Goal: Information Seeking & Learning: Learn about a topic

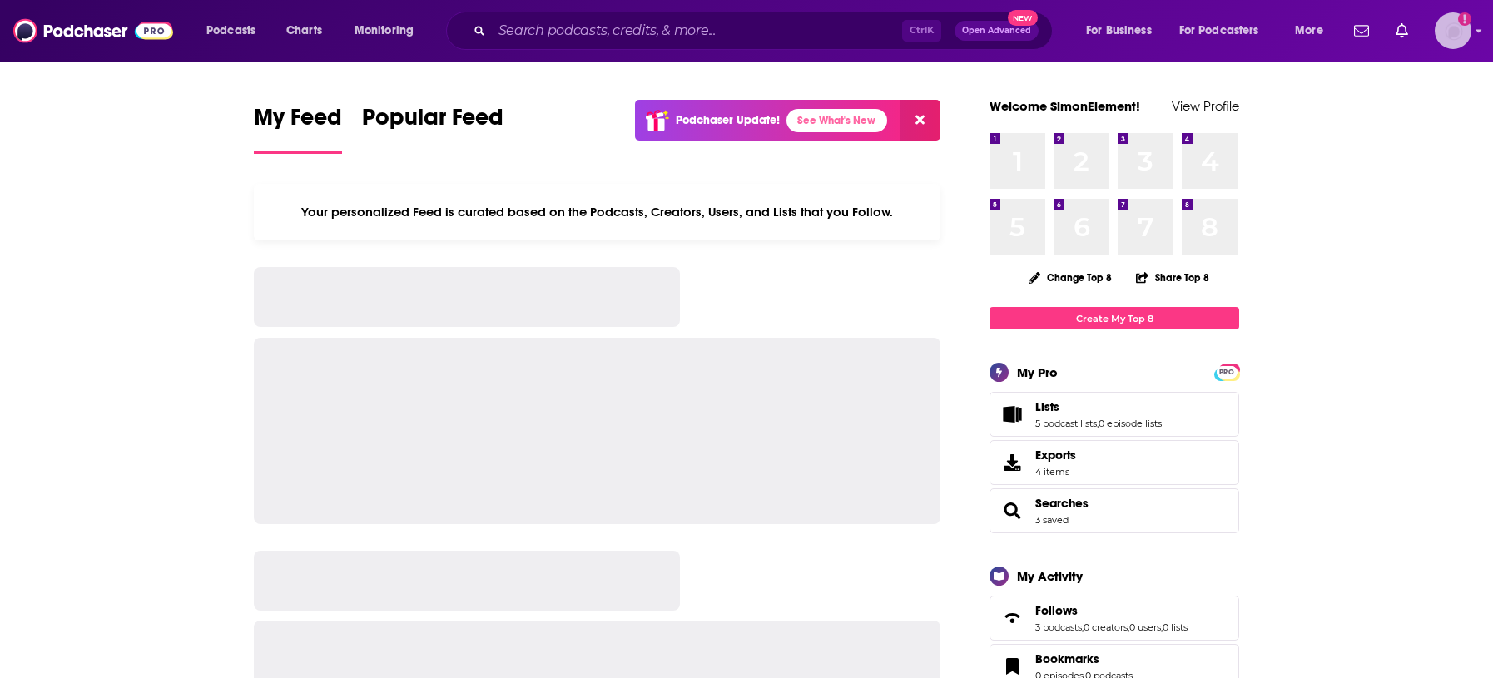
click at [1453, 41] on img "Logged in as SimonElement" at bounding box center [1452, 30] width 37 height 37
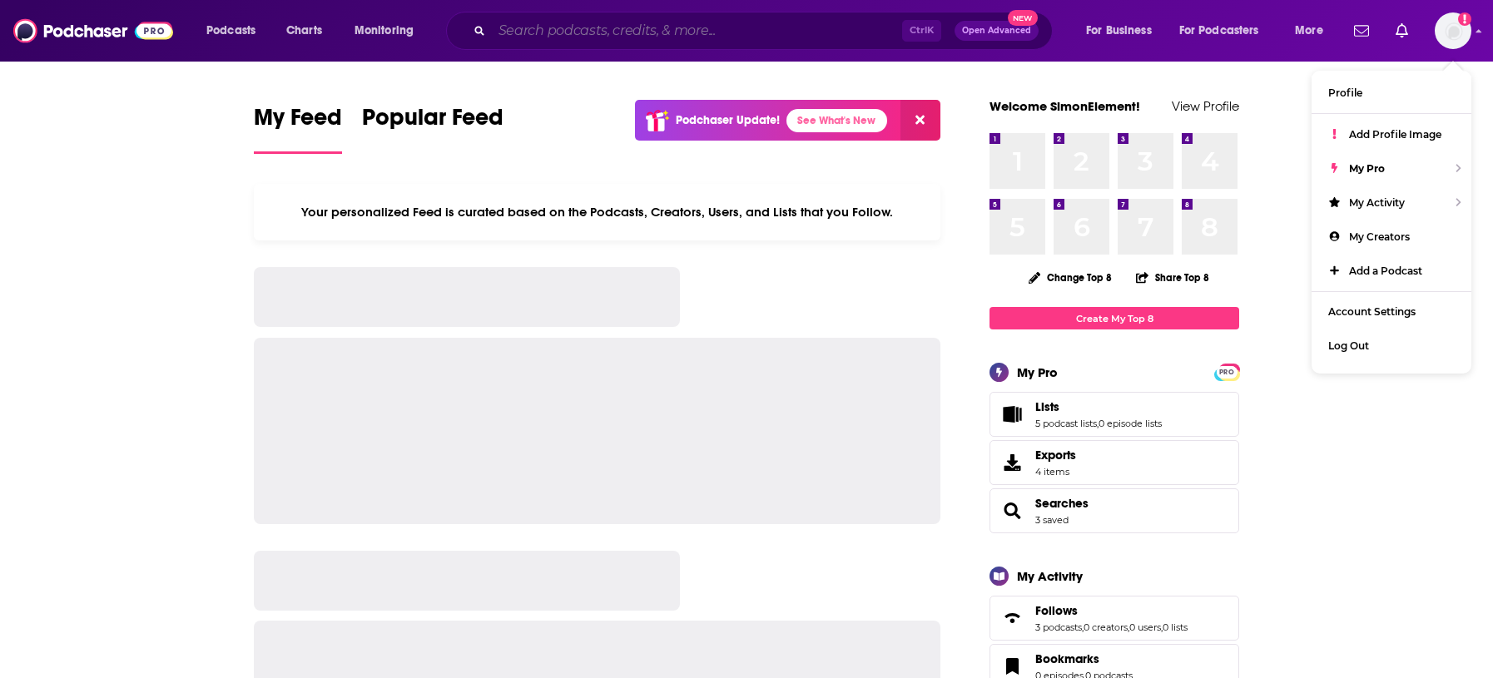
click at [651, 29] on input "Search podcasts, credits, & more..." at bounding box center [697, 30] width 410 height 27
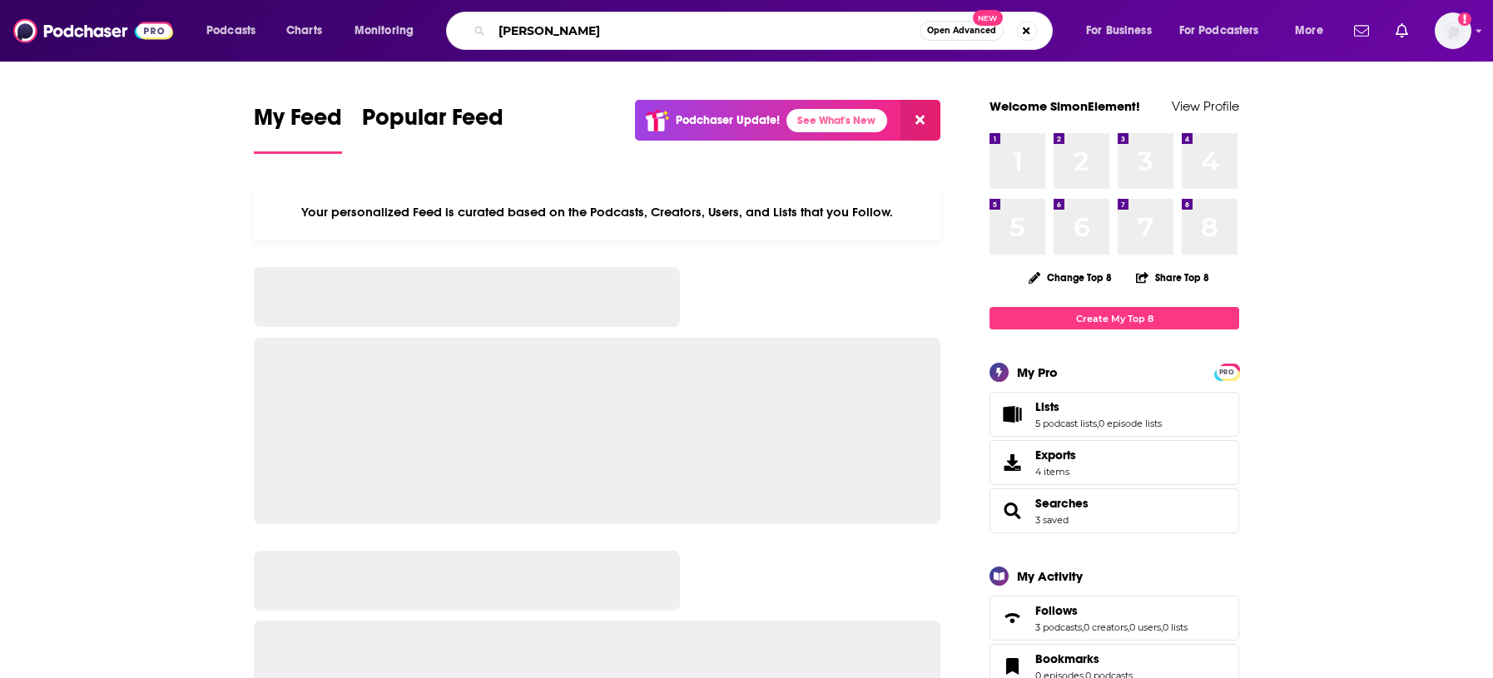
type input "[PERSON_NAME]"
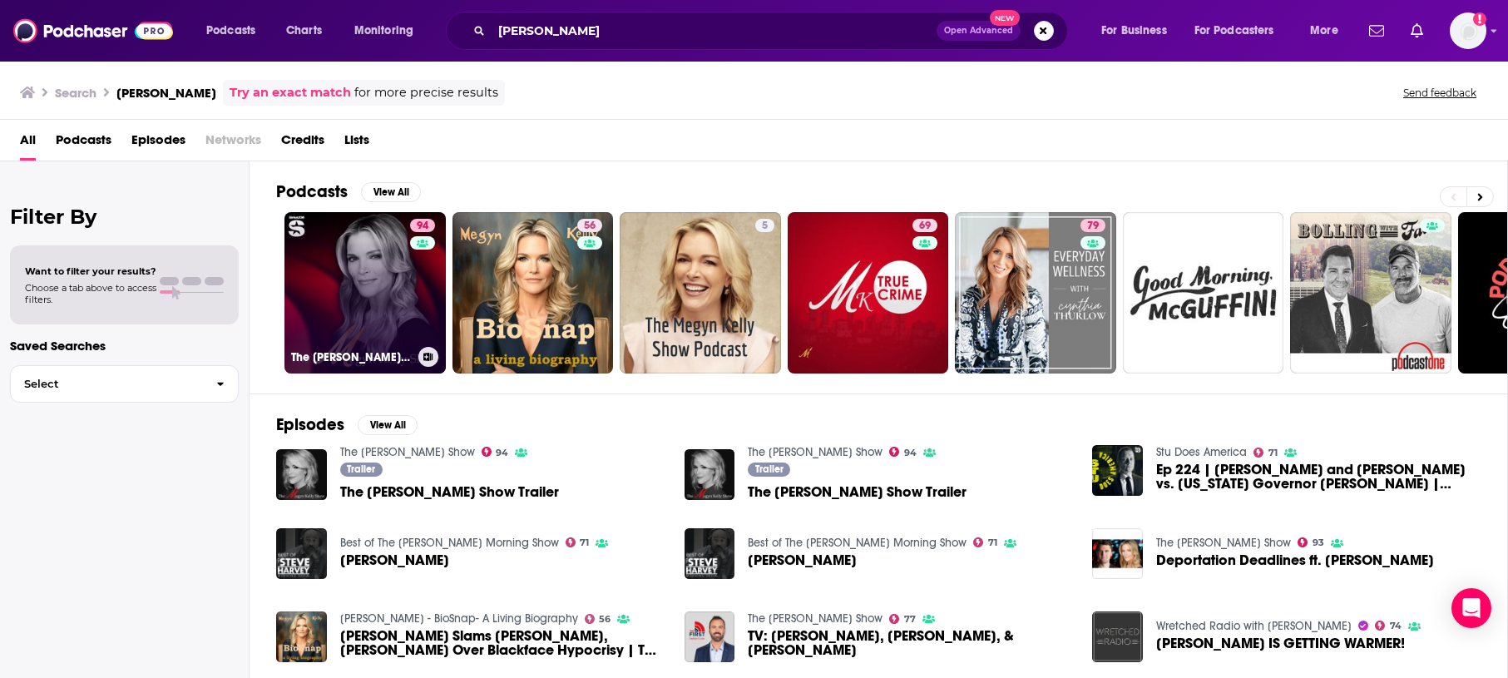
click at [386, 267] on link "94 The [PERSON_NAME] Show" at bounding box center [365, 292] width 161 height 161
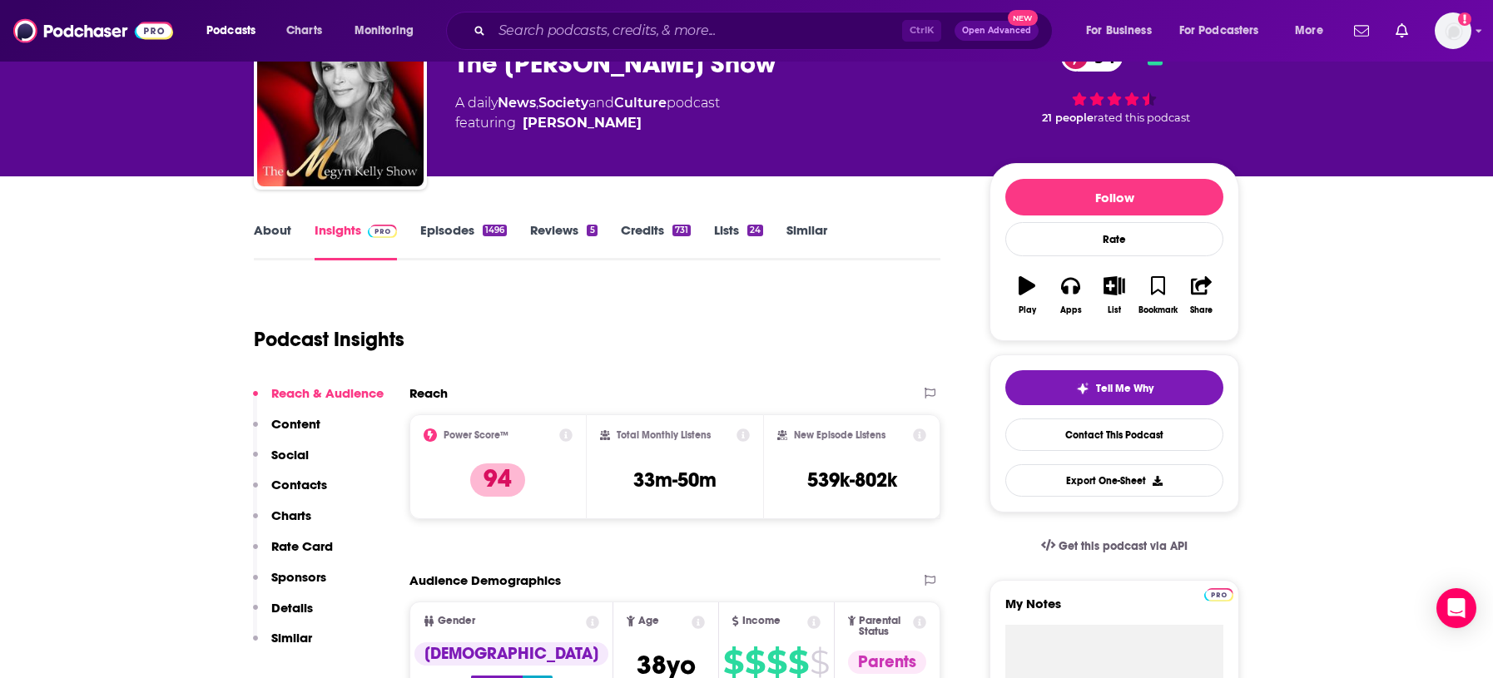
scroll to position [208, 0]
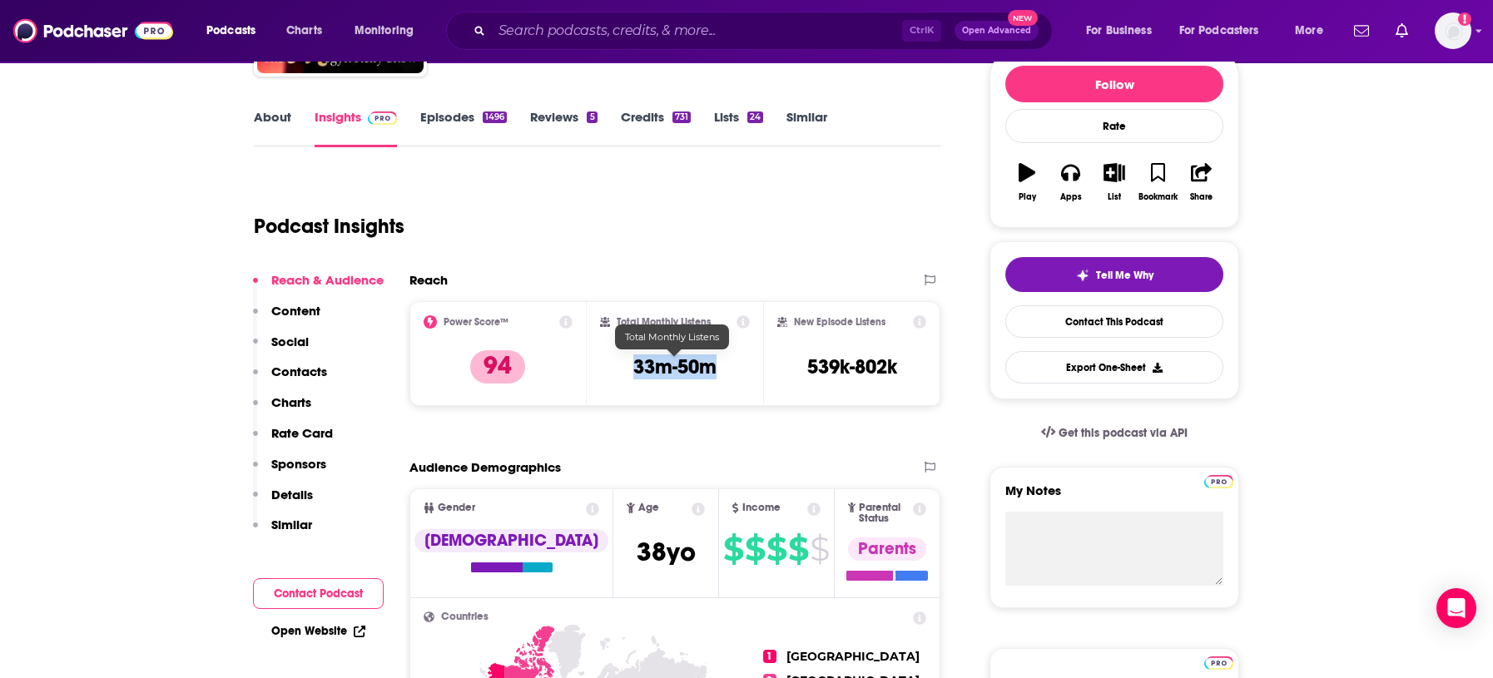
drag, startPoint x: 725, startPoint y: 369, endPoint x: 633, endPoint y: 369, distance: 91.5
click at [633, 369] on div "Total Monthly Listens 33m-50m" at bounding box center [675, 353] width 151 height 77
copy h3 "33m-50m"
drag, startPoint x: 797, startPoint y: 355, endPoint x: 935, endPoint y: 383, distance: 140.8
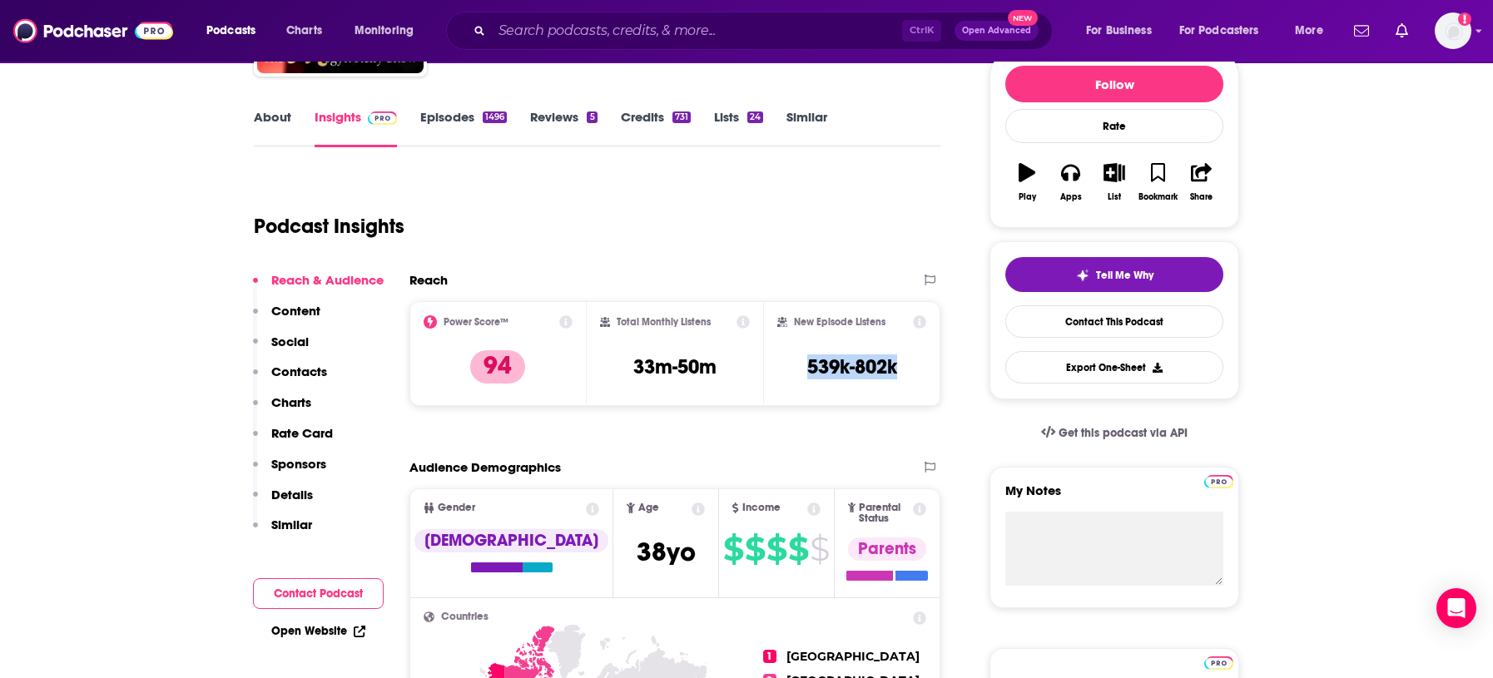
click at [935, 383] on div "New Episode Listens 539k-802k" at bounding box center [851, 353] width 177 height 105
copy h3 "539k-802k"
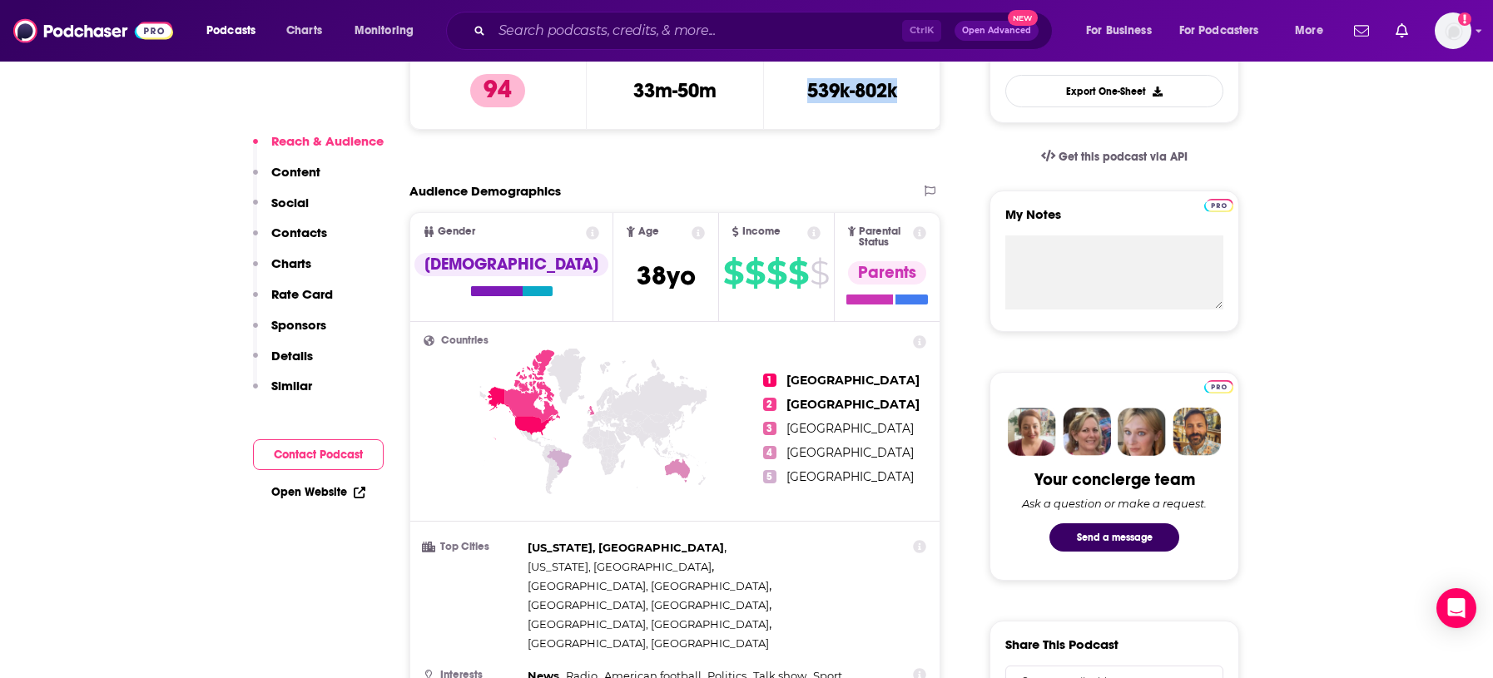
scroll to position [520, 0]
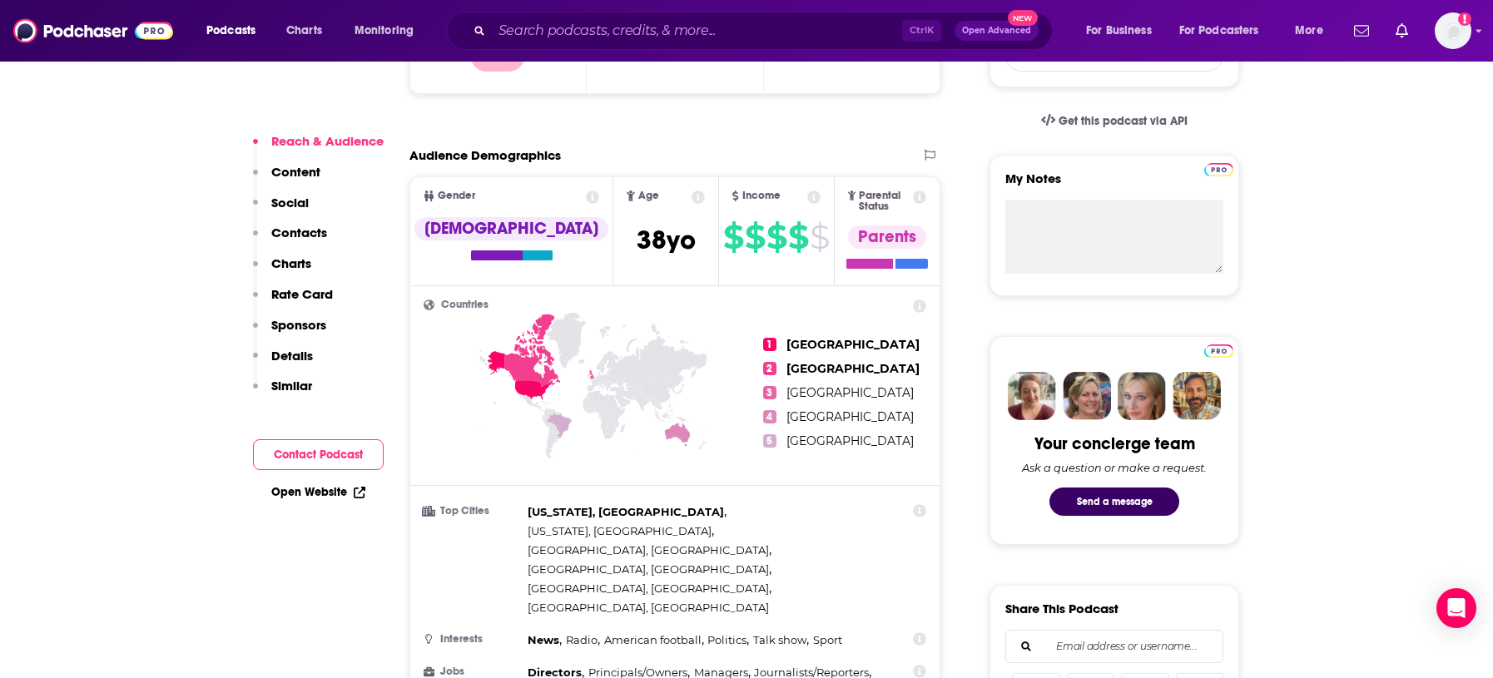
click at [807, 195] on icon at bounding box center [813, 197] width 13 height 13
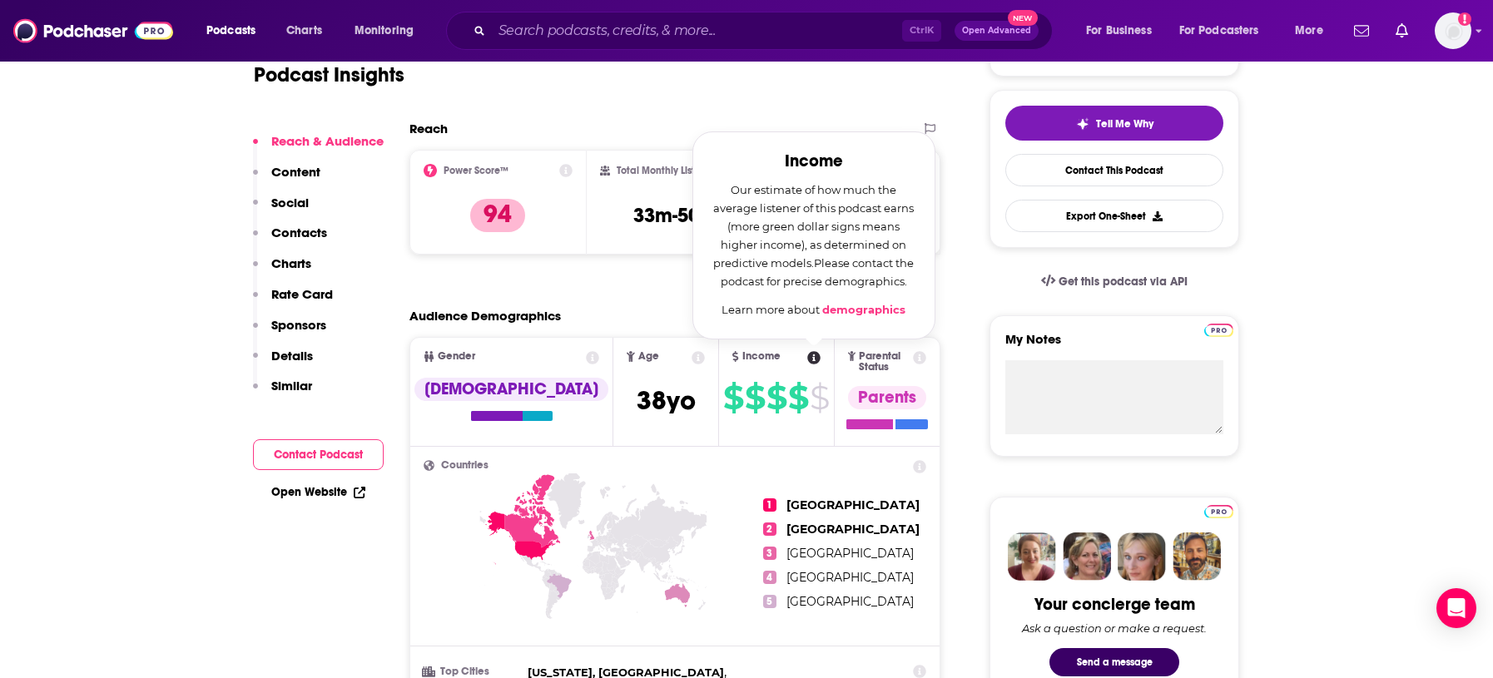
scroll to position [312, 0]
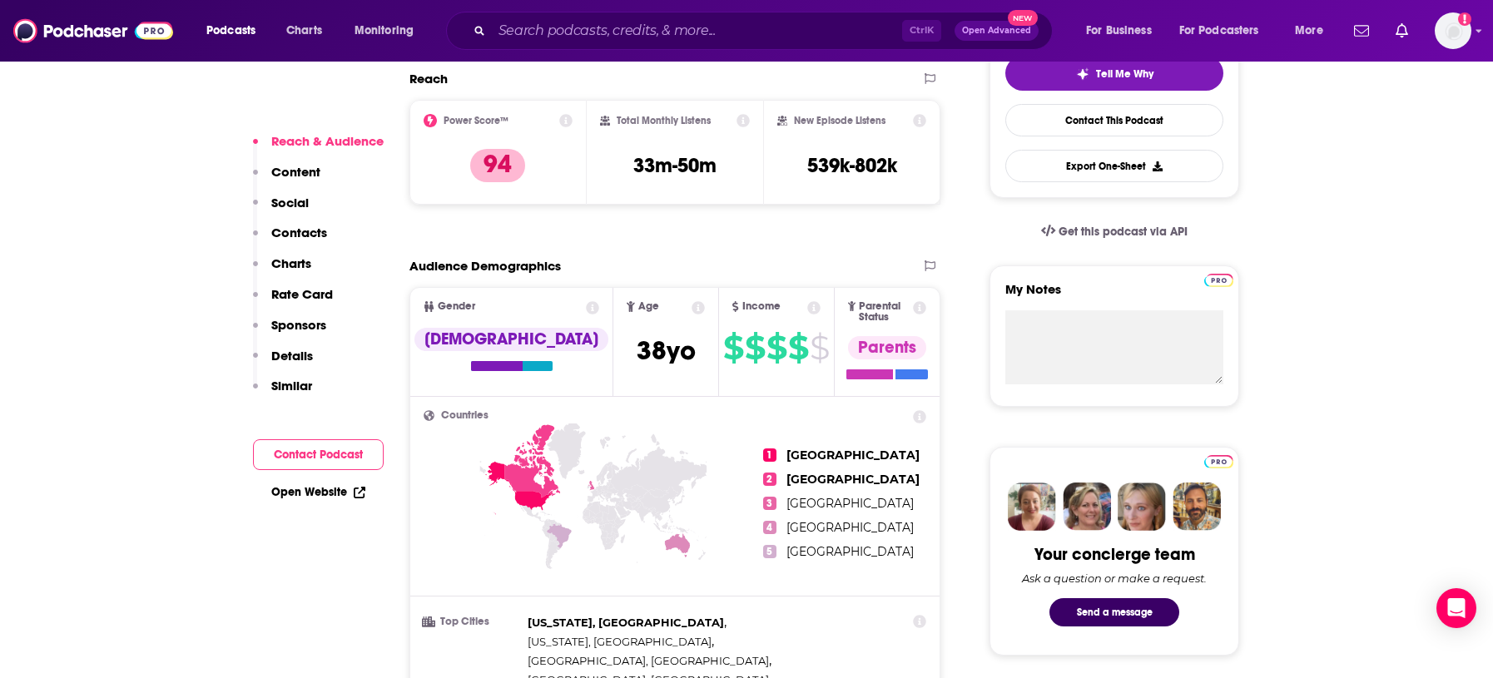
scroll to position [624, 0]
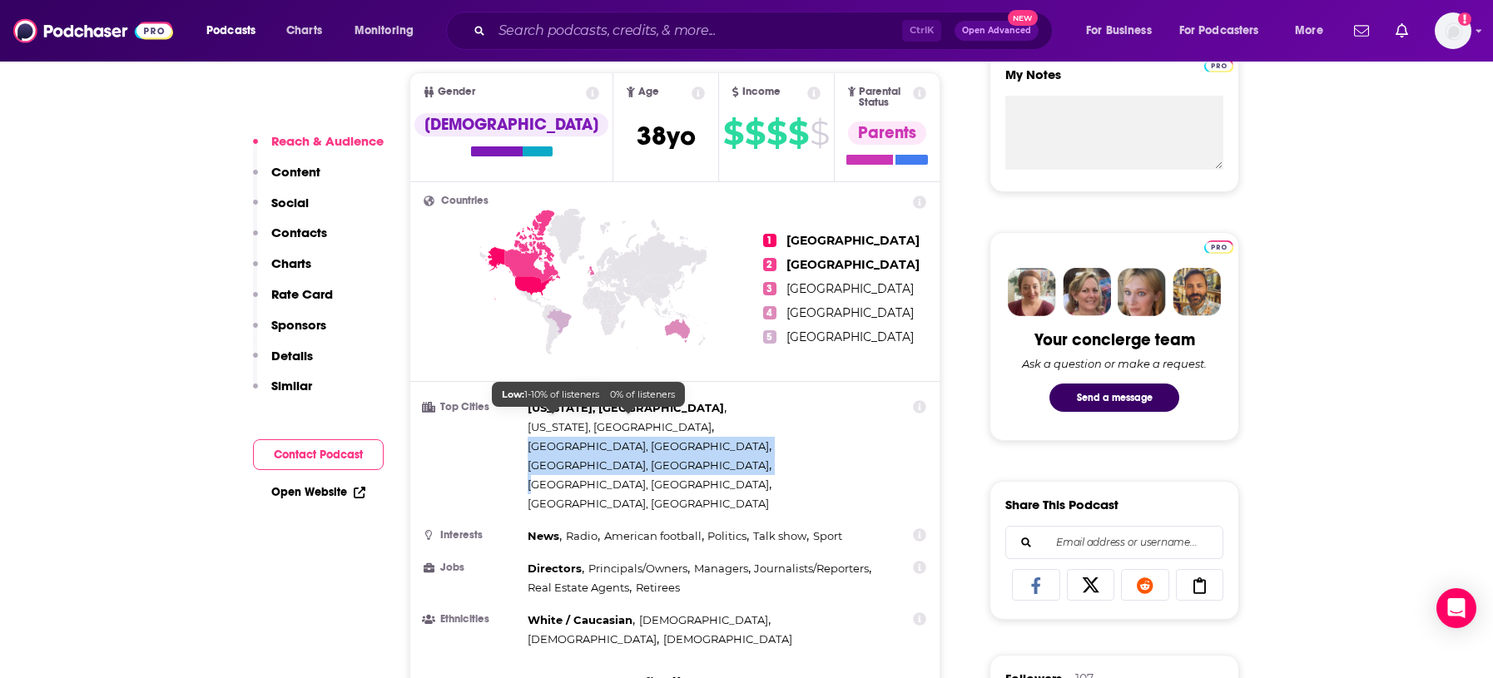
drag, startPoint x: 701, startPoint y: 418, endPoint x: 556, endPoint y: 410, distance: 145.8
click at [537, 410] on div "[US_STATE], [GEOGRAPHIC_DATA] , [US_STATE], [GEOGRAPHIC_DATA] , [GEOGRAPHIC_DAT…" at bounding box center [704, 456] width 355 height 115
click at [702, 410] on div "[US_STATE], [GEOGRAPHIC_DATA] , [US_STATE], [GEOGRAPHIC_DATA] , [GEOGRAPHIC_DAT…" at bounding box center [704, 456] width 355 height 115
drag, startPoint x: 679, startPoint y: 413, endPoint x: 546, endPoint y: 413, distance: 133.1
click at [546, 413] on div "[US_STATE], [GEOGRAPHIC_DATA] , [US_STATE], [GEOGRAPHIC_DATA] , [GEOGRAPHIC_DAT…" at bounding box center [704, 456] width 355 height 115
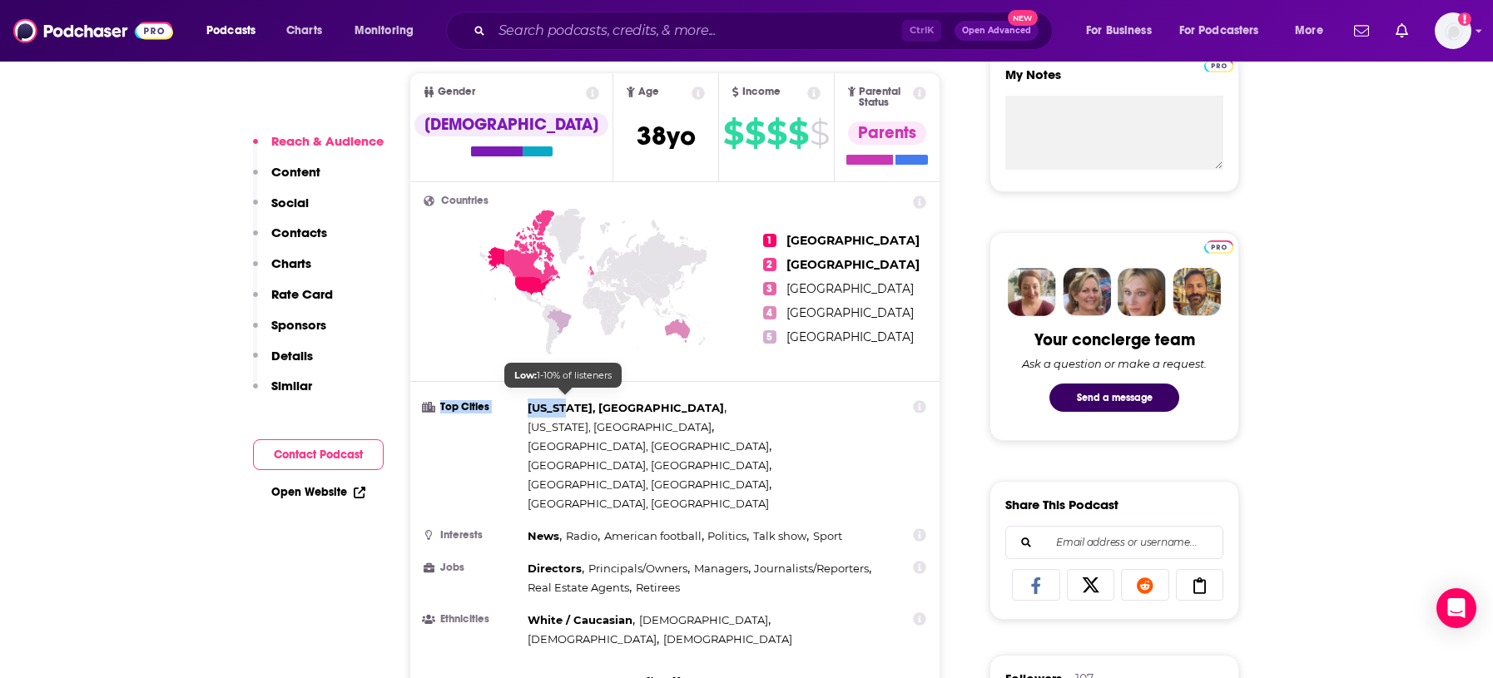
drag, startPoint x: 532, startPoint y: 391, endPoint x: 596, endPoint y: 399, distance: 63.7
click at [570, 399] on li "Top Cities [US_STATE], [GEOGRAPHIC_DATA] , [US_STATE], [GEOGRAPHIC_DATA] , [GEO…" at bounding box center [674, 456] width 503 height 115
click at [494, 421] on li "Top Cities [US_STATE], [GEOGRAPHIC_DATA] , [US_STATE], [GEOGRAPHIC_DATA] , [GEO…" at bounding box center [674, 456] width 503 height 115
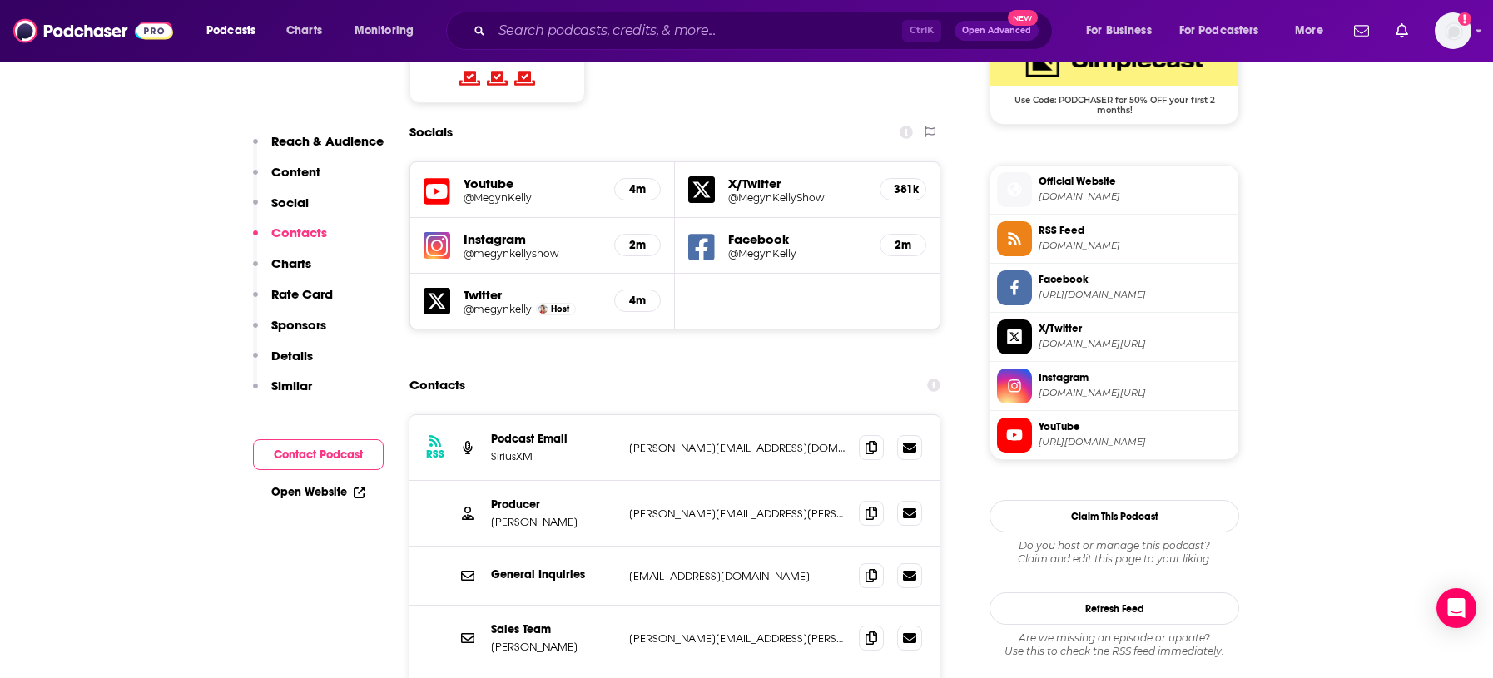
scroll to position [1456, 0]
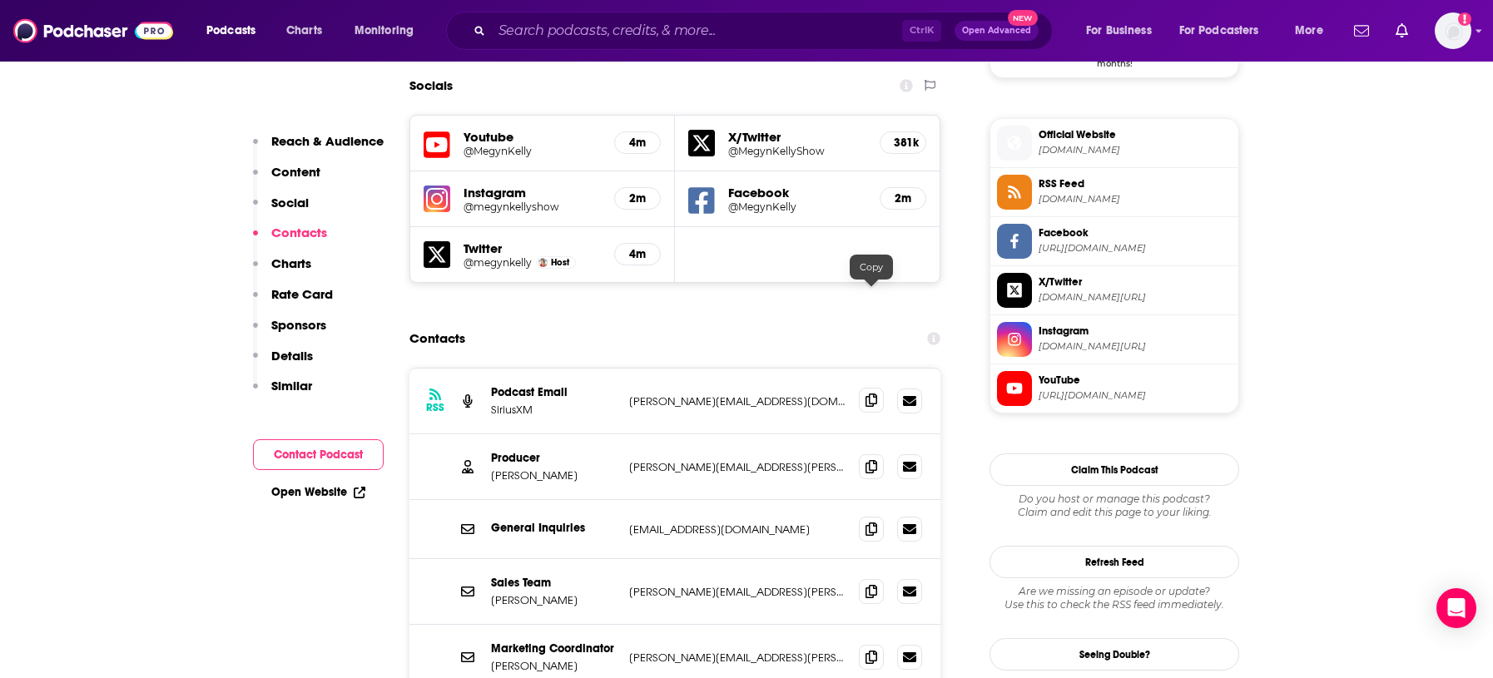
click at [874, 394] on icon at bounding box center [871, 400] width 12 height 13
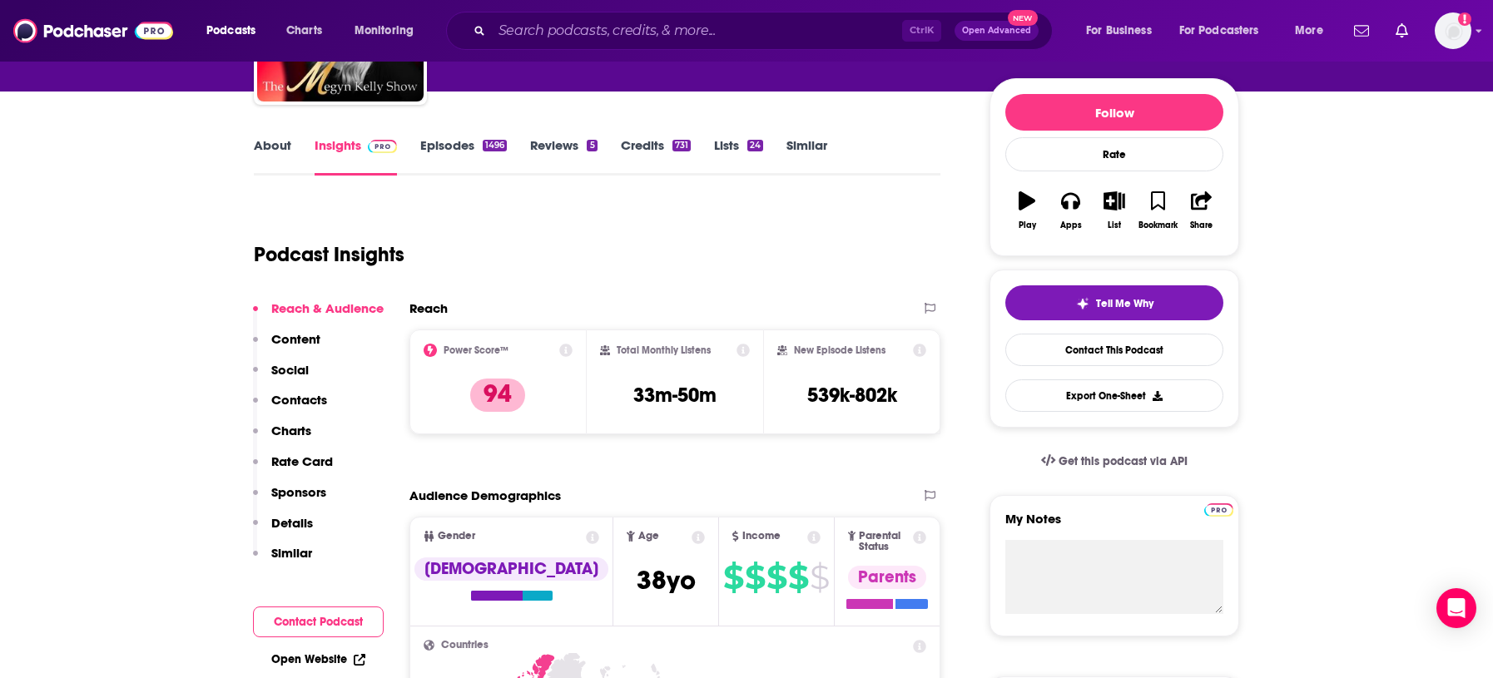
scroll to position [0, 0]
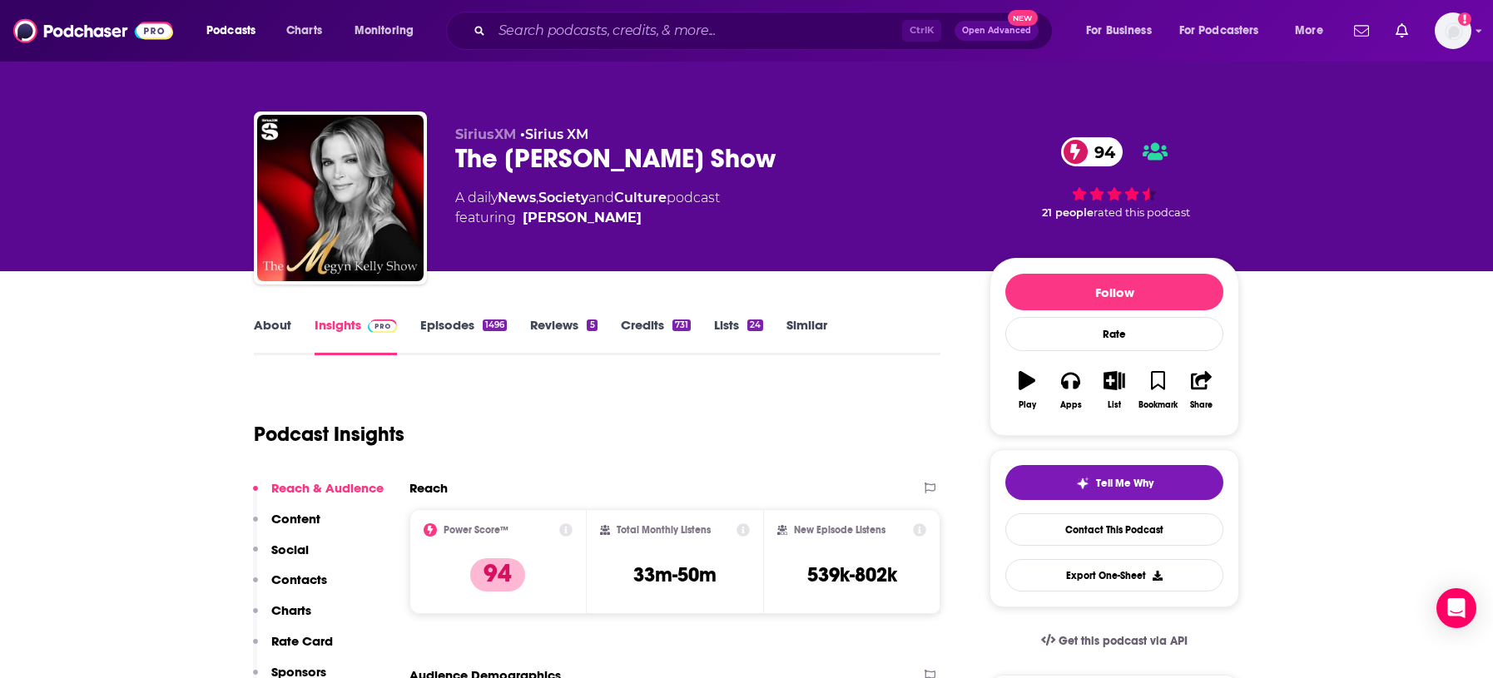
click at [648, 325] on link "Credits 731" at bounding box center [656, 336] width 70 height 38
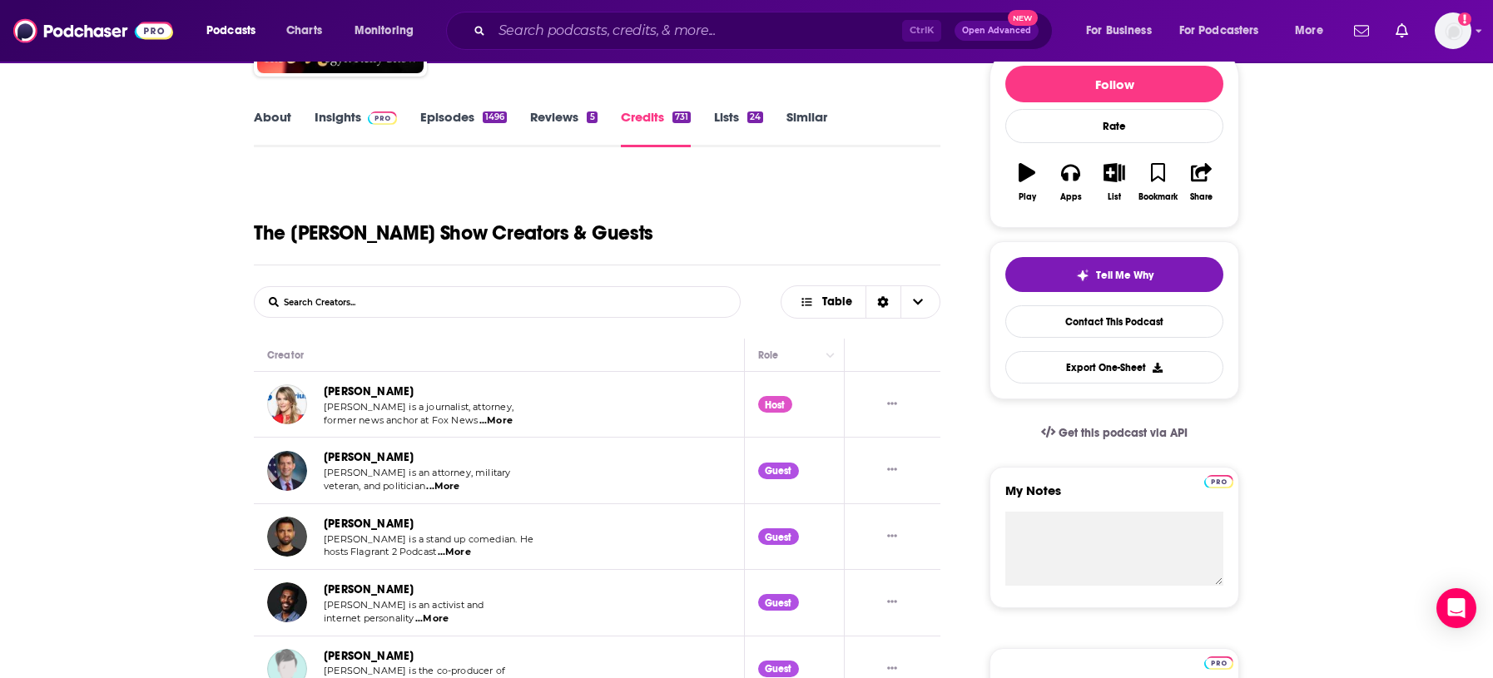
scroll to position [104, 0]
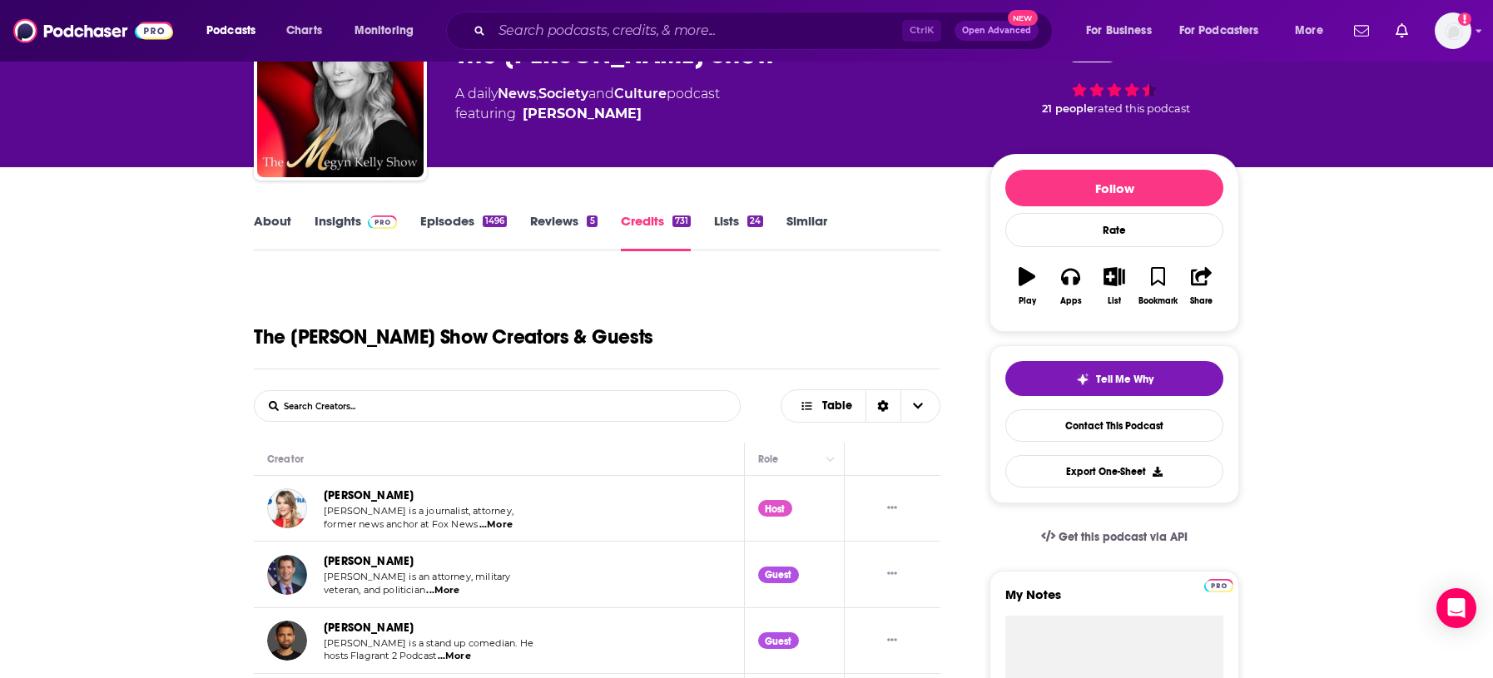
click at [756, 214] on link "Lists 24" at bounding box center [738, 232] width 49 height 38
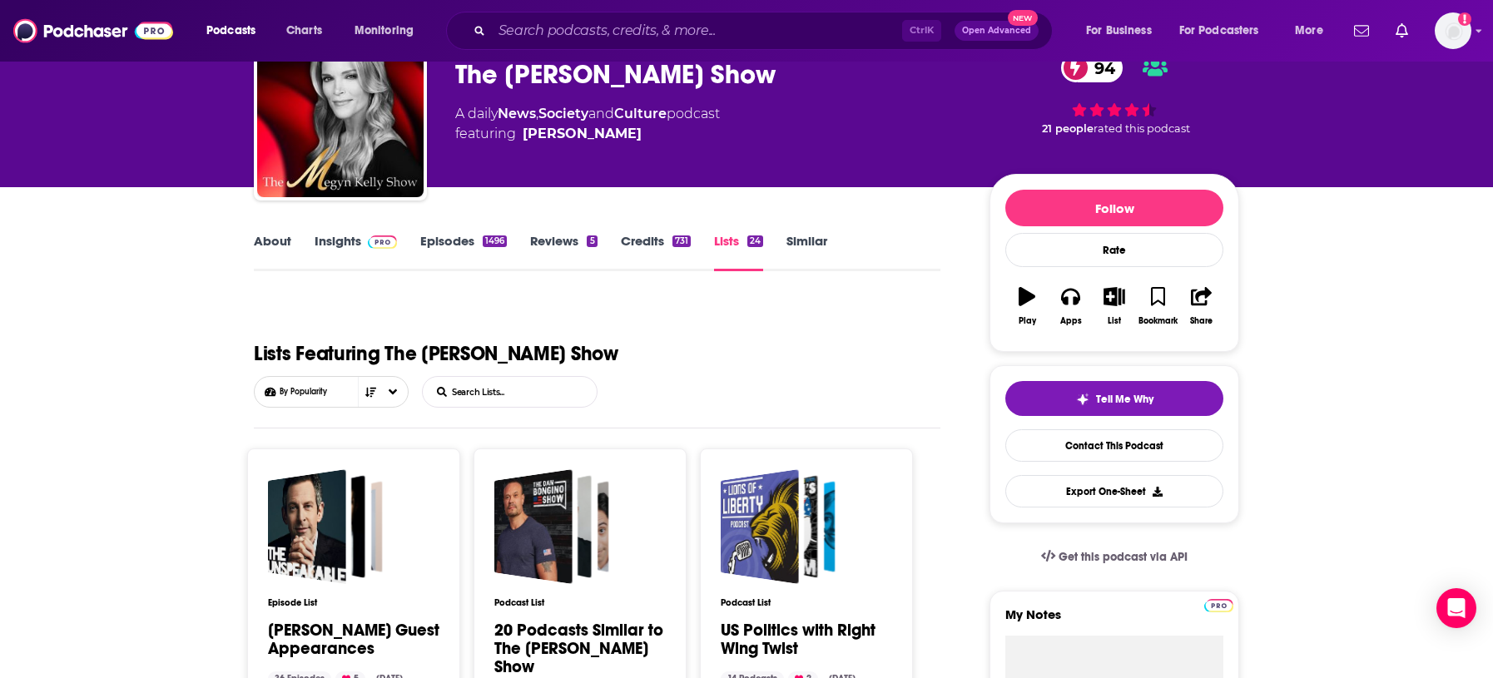
scroll to position [208, 0]
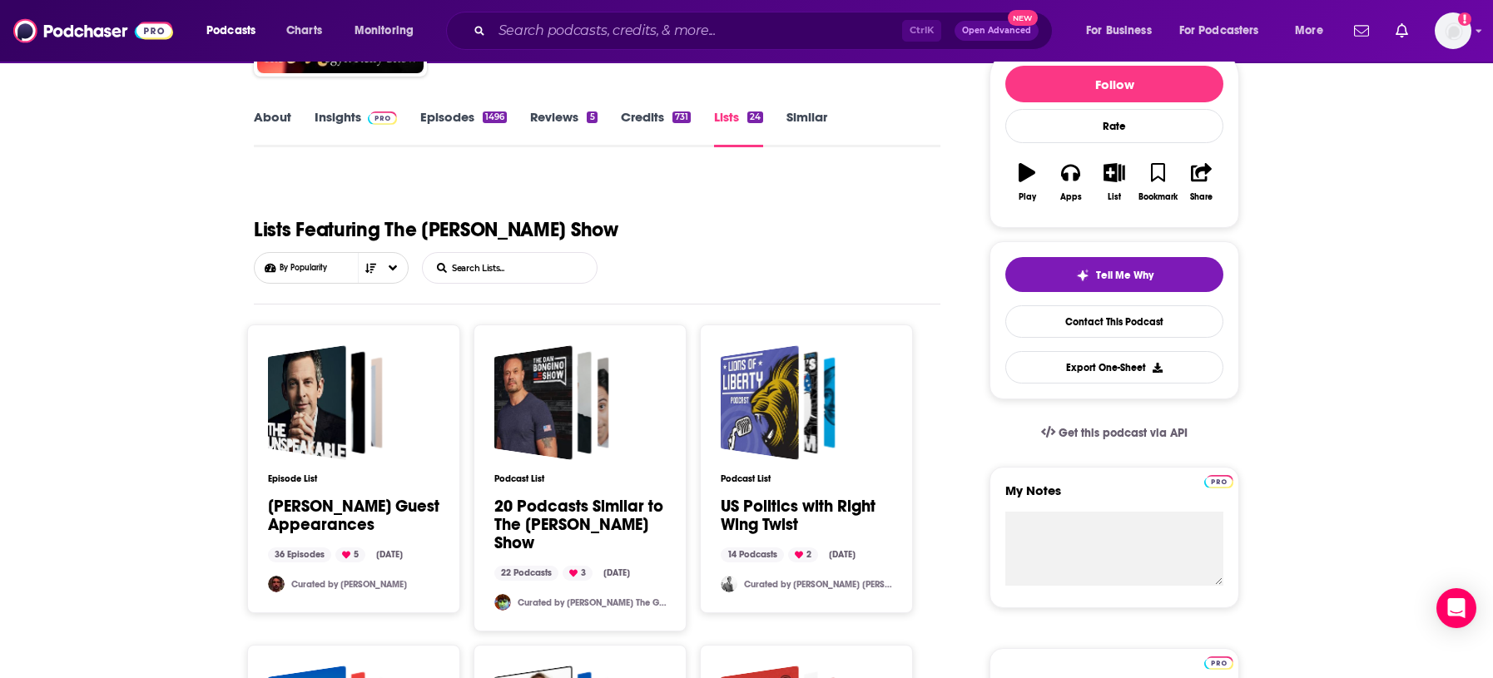
click at [281, 112] on link "About" at bounding box center [272, 128] width 37 height 38
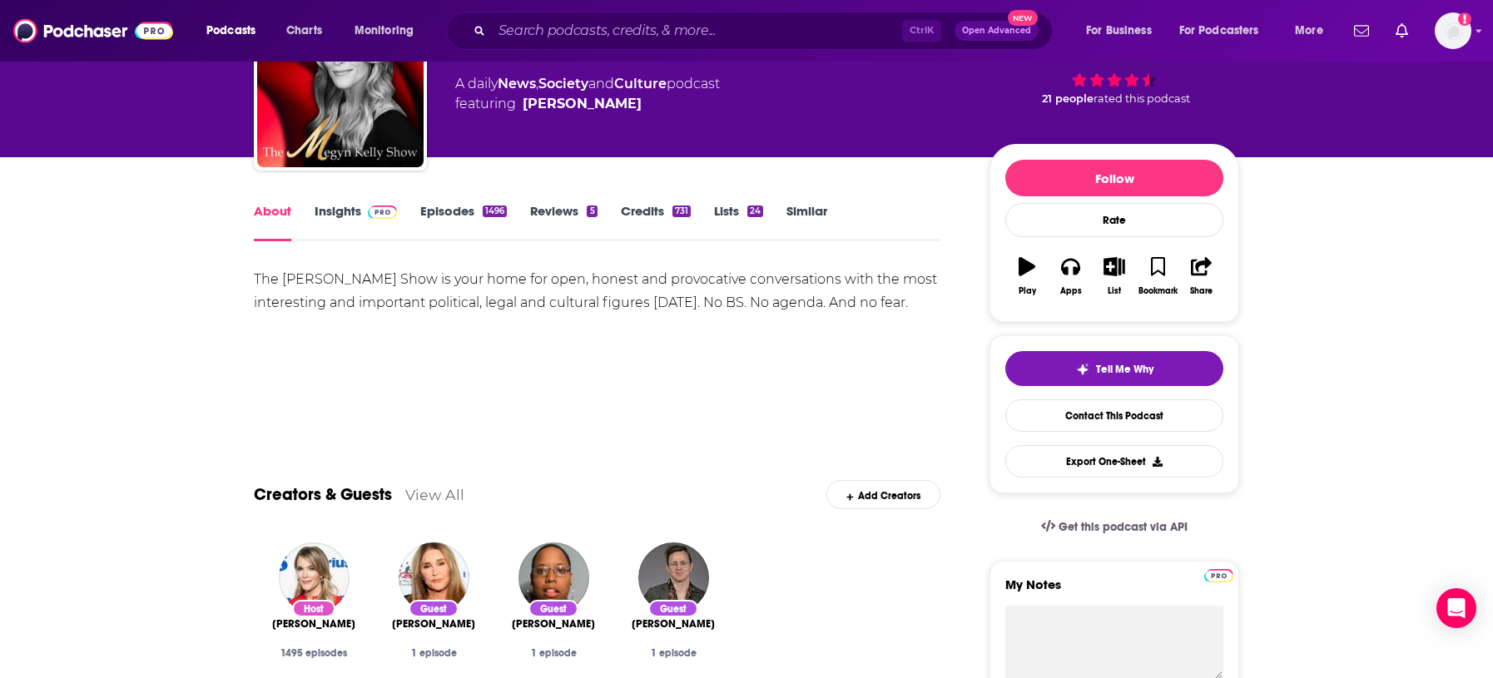
scroll to position [104, 0]
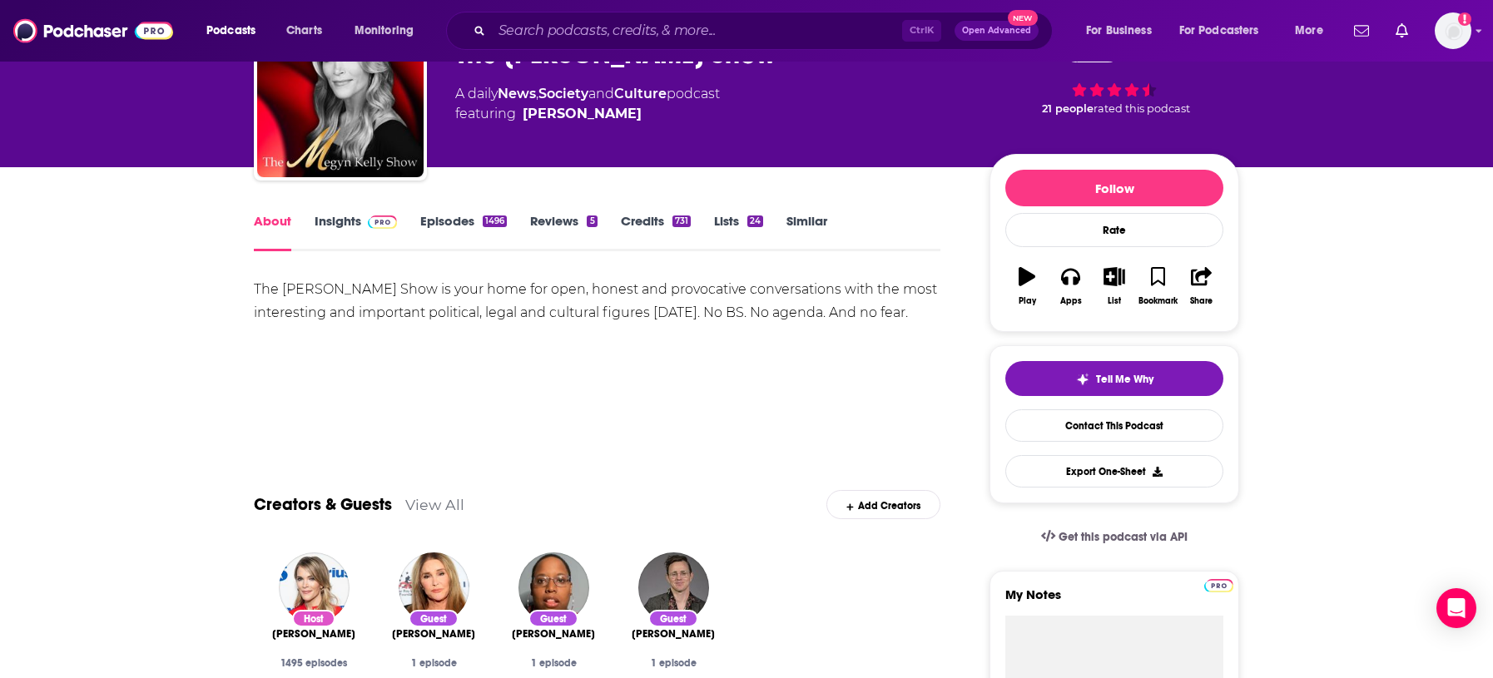
click at [384, 222] on img at bounding box center [382, 221] width 29 height 13
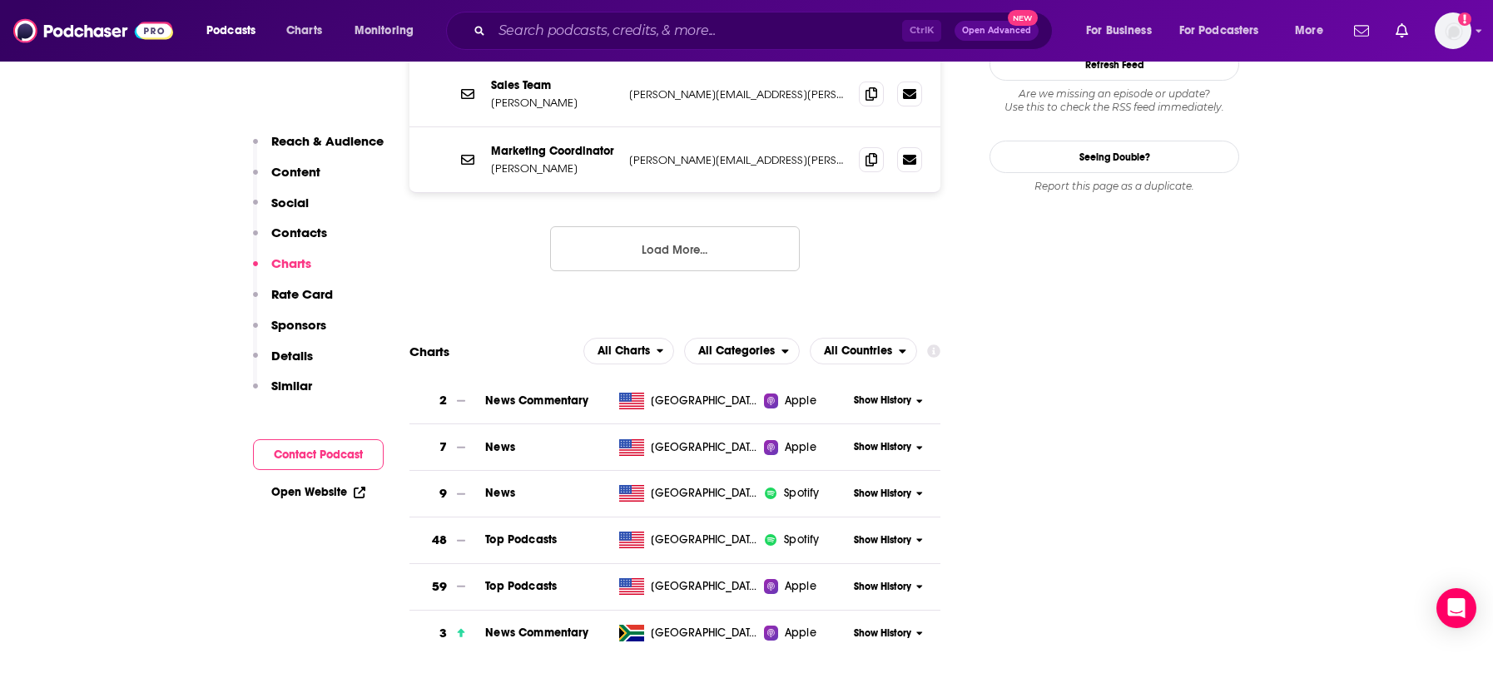
scroll to position [1976, 0]
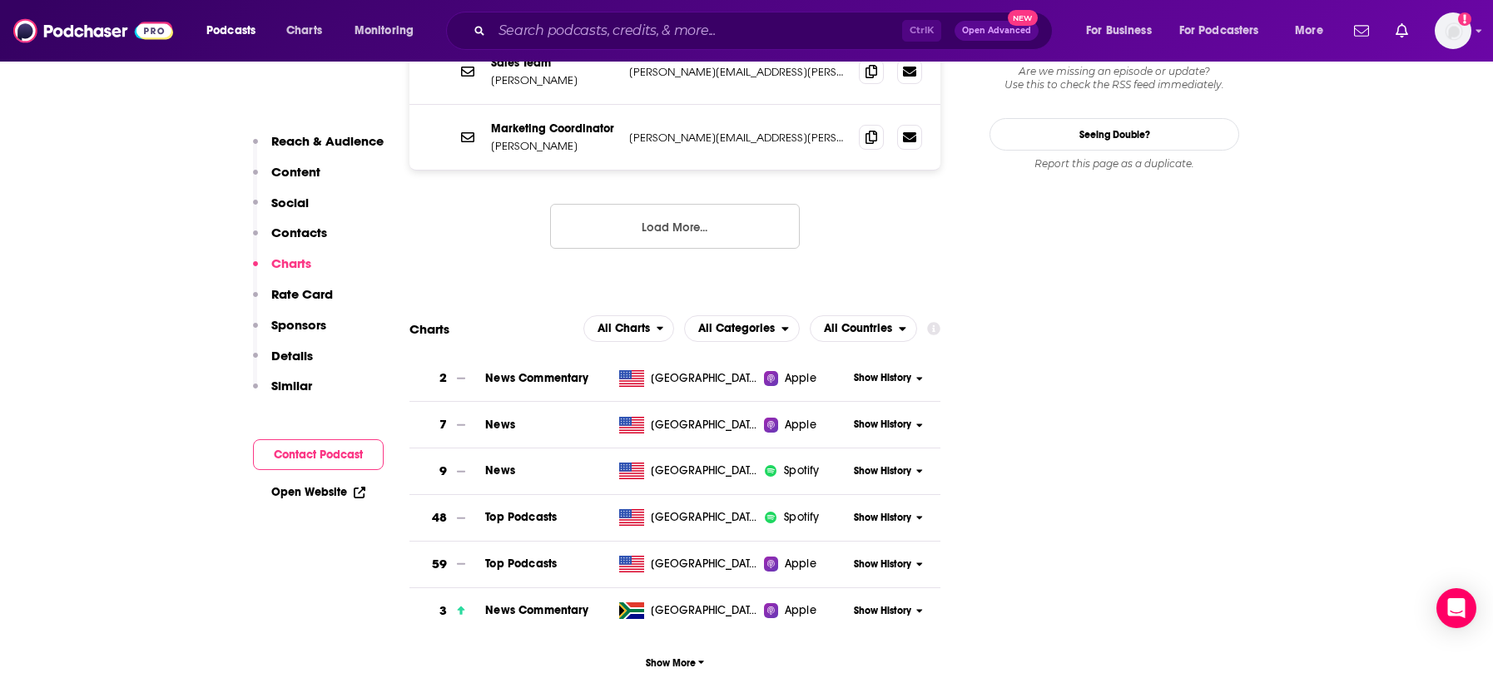
click at [551, 510] on span "Top Podcasts" at bounding box center [521, 517] width 72 height 14
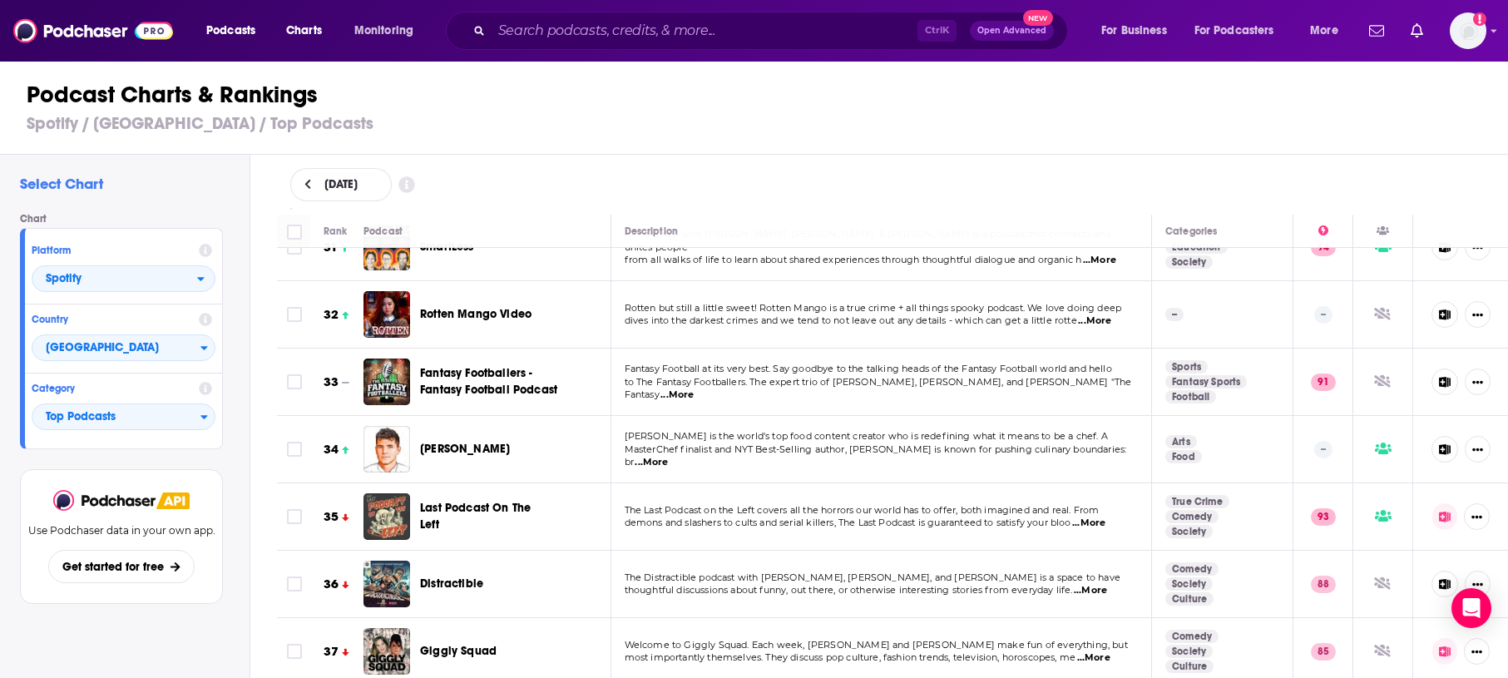
scroll to position [1664, 0]
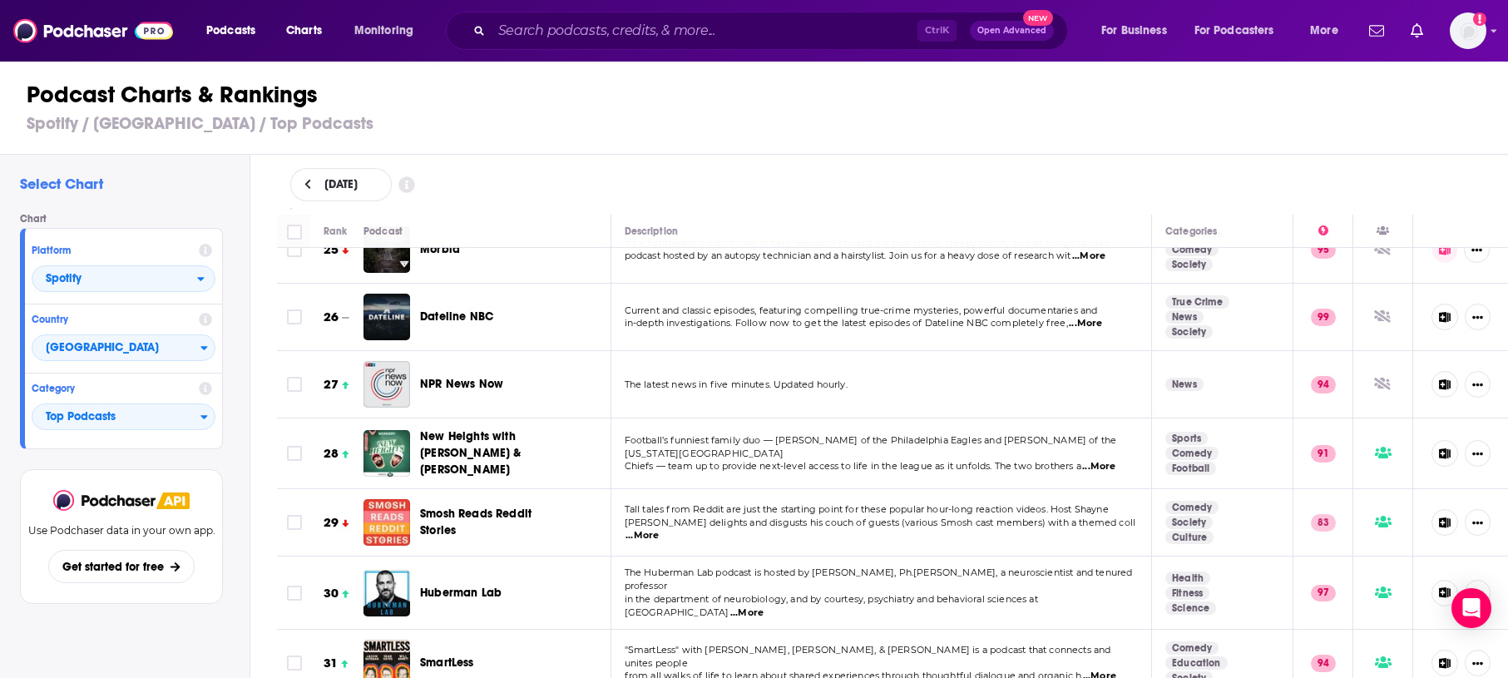
click at [1090, 460] on span "...More" at bounding box center [1098, 466] width 33 height 13
click at [810, 464] on td "Football’s funniest family duo — [PERSON_NAME] of the Philadelphia Eagles and […" at bounding box center [883, 453] width 542 height 71
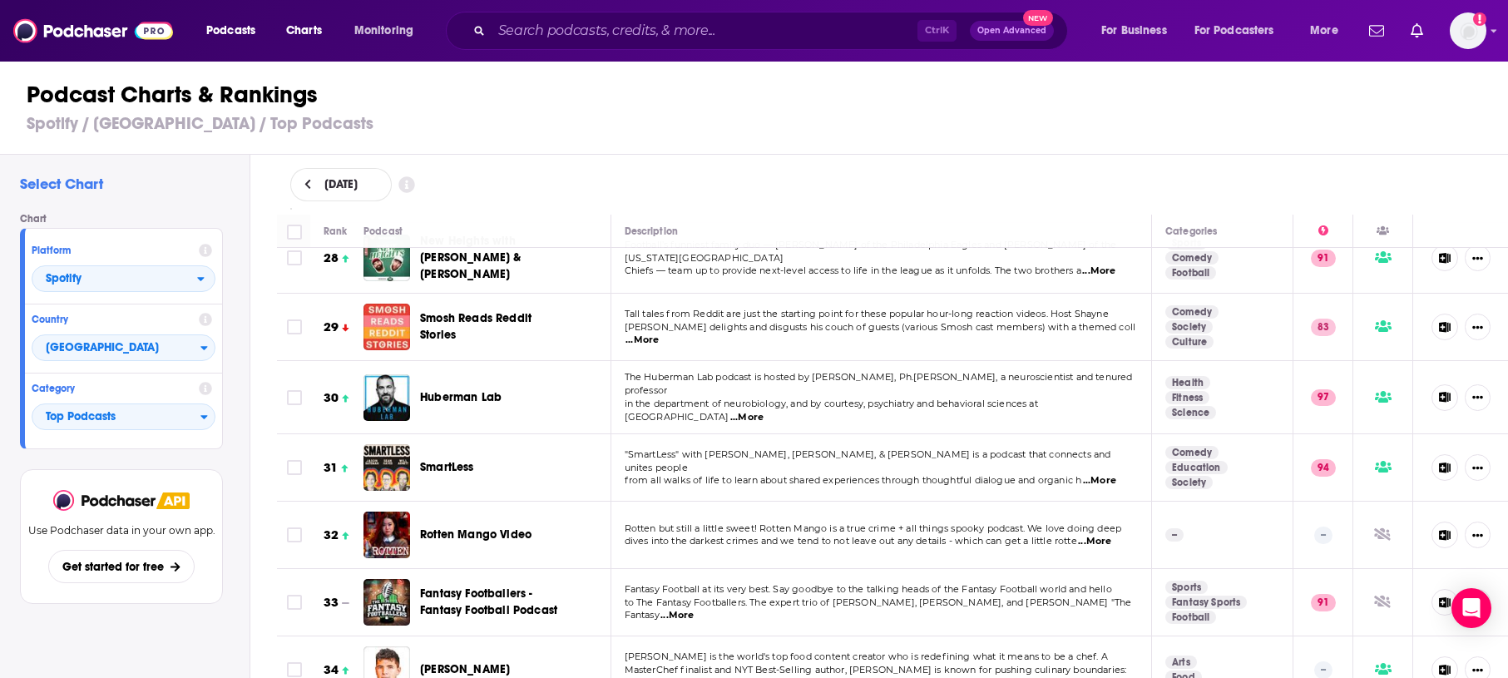
scroll to position [1872, 0]
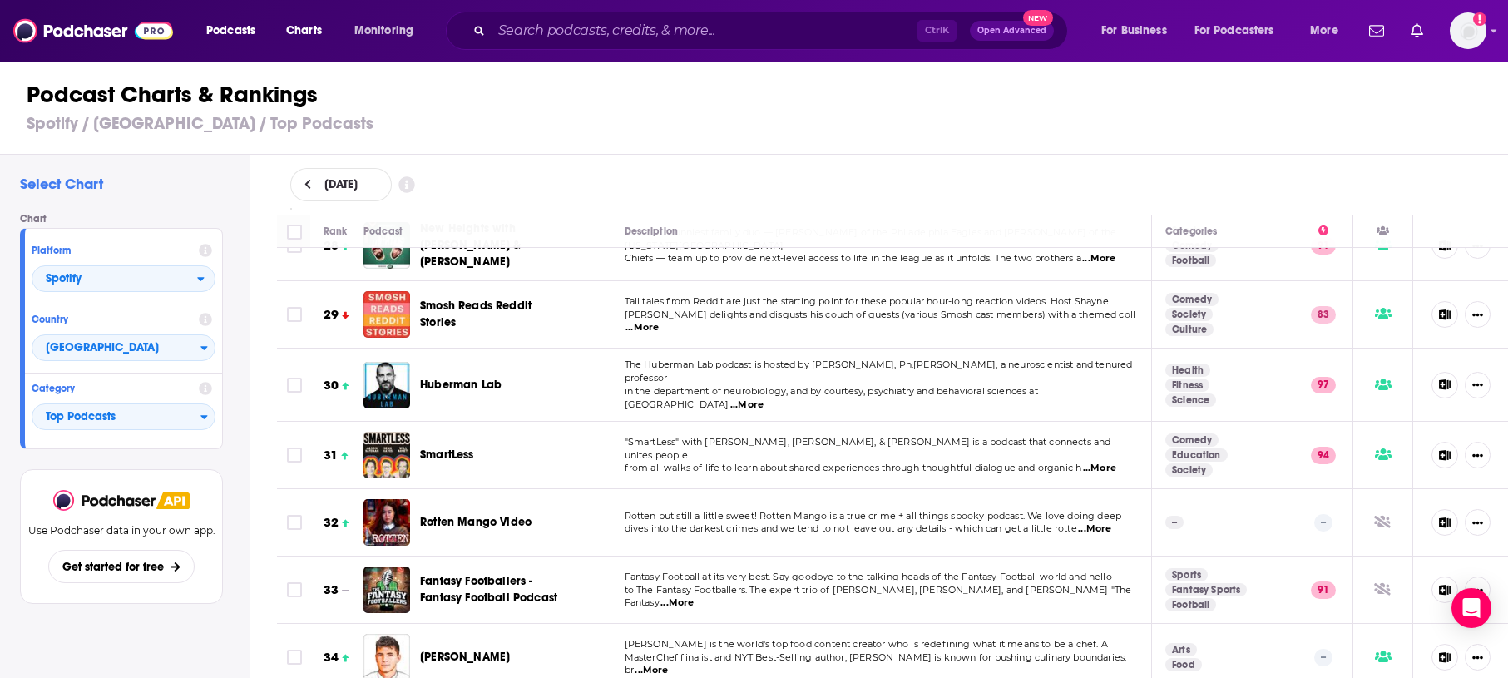
click at [659, 321] on span "...More" at bounding box center [642, 327] width 33 height 13
click at [1054, 309] on span "[PERSON_NAME] delights and disgusts his couch of guests (various Smosh cast mem…" at bounding box center [881, 315] width 512 height 12
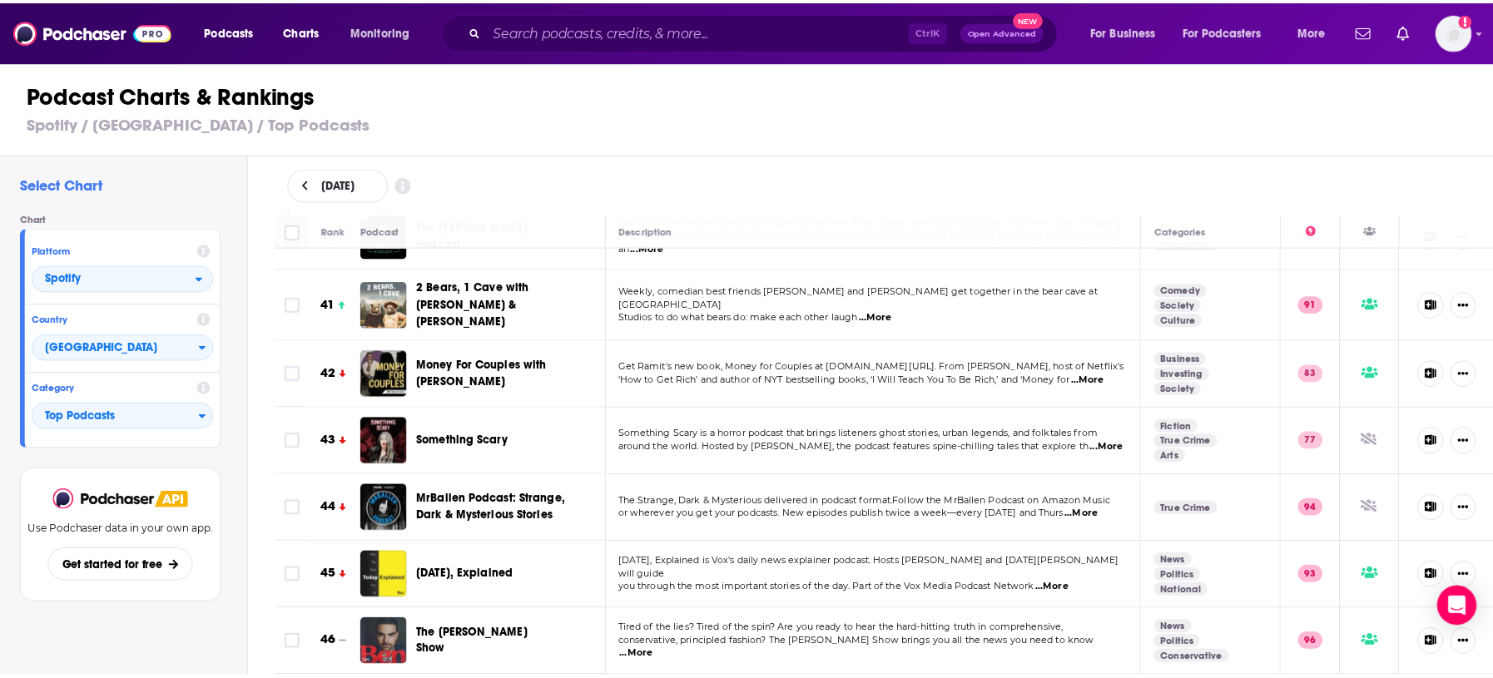
scroll to position [2808, 0]
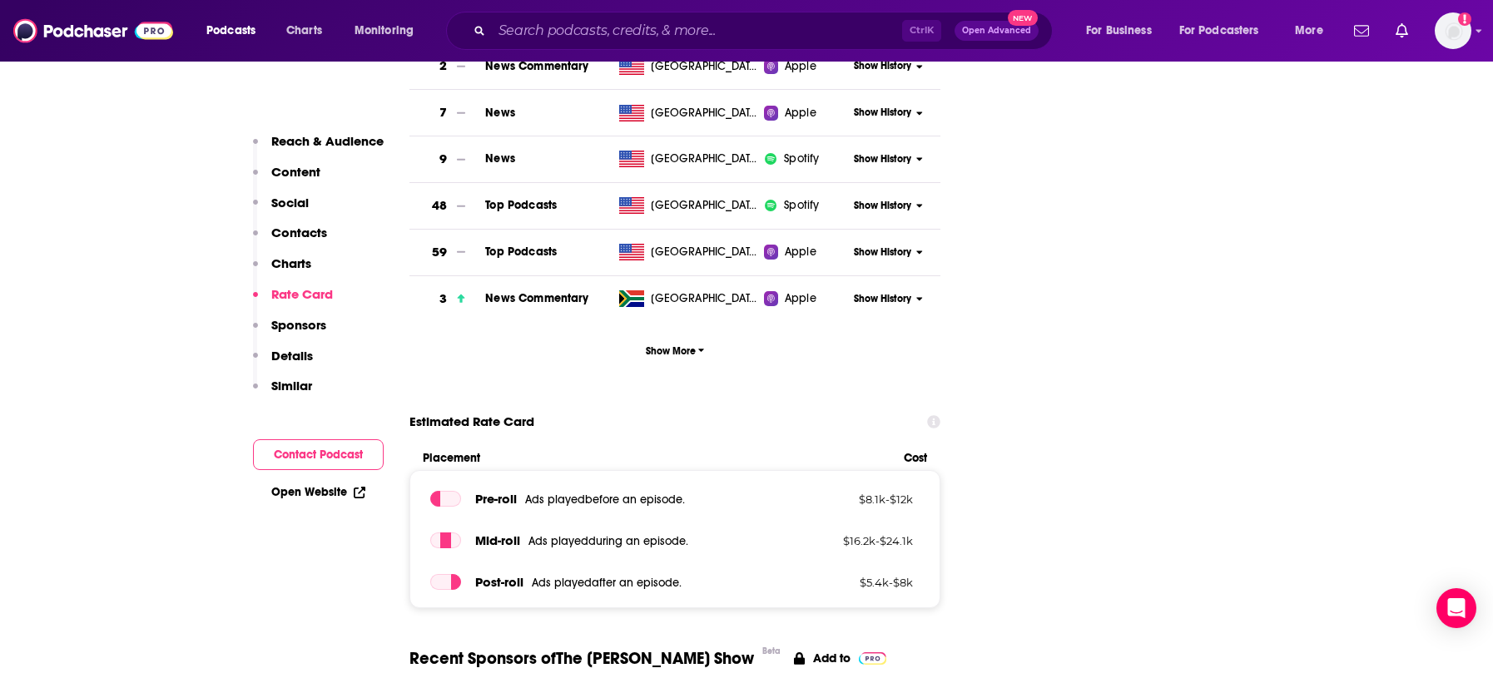
scroll to position [2080, 0]
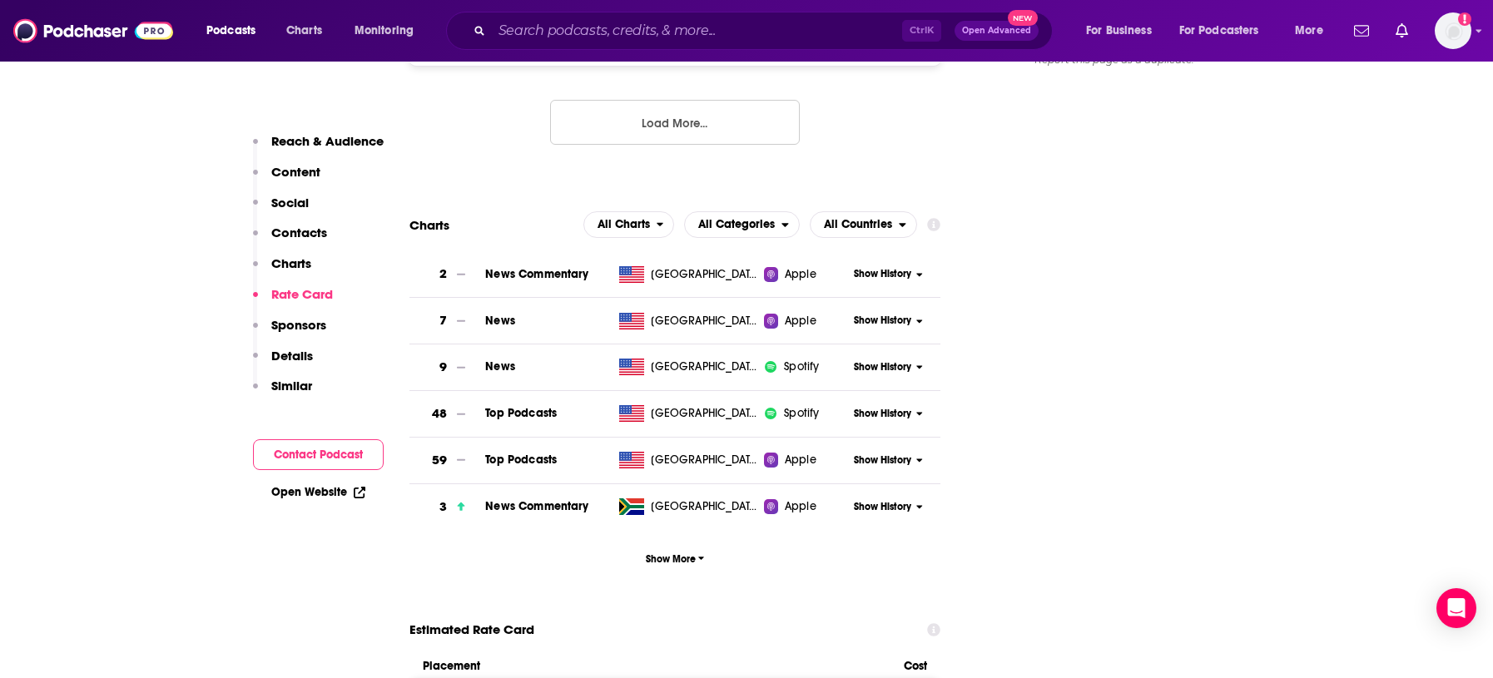
click at [879, 407] on span "Show History" at bounding box center [882, 414] width 57 height 14
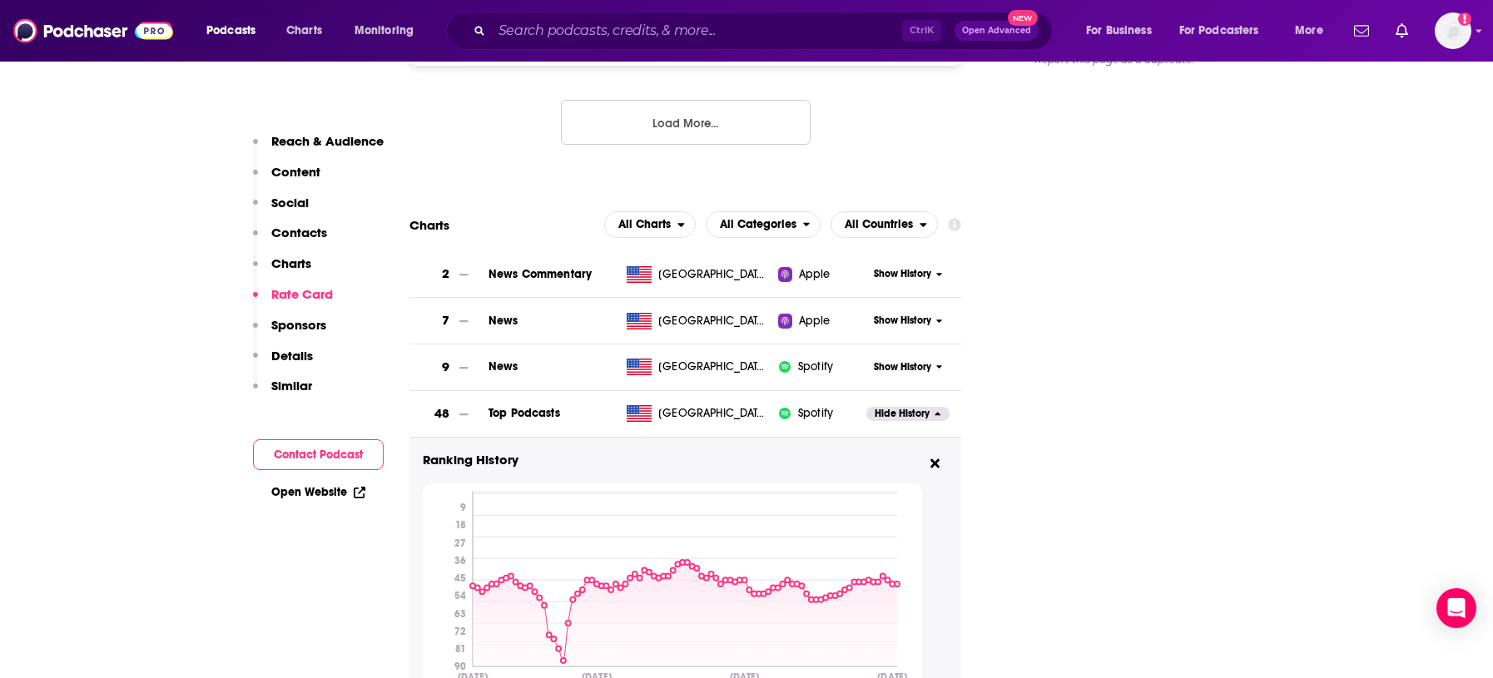
click at [903, 407] on span "Hide History" at bounding box center [901, 414] width 55 height 14
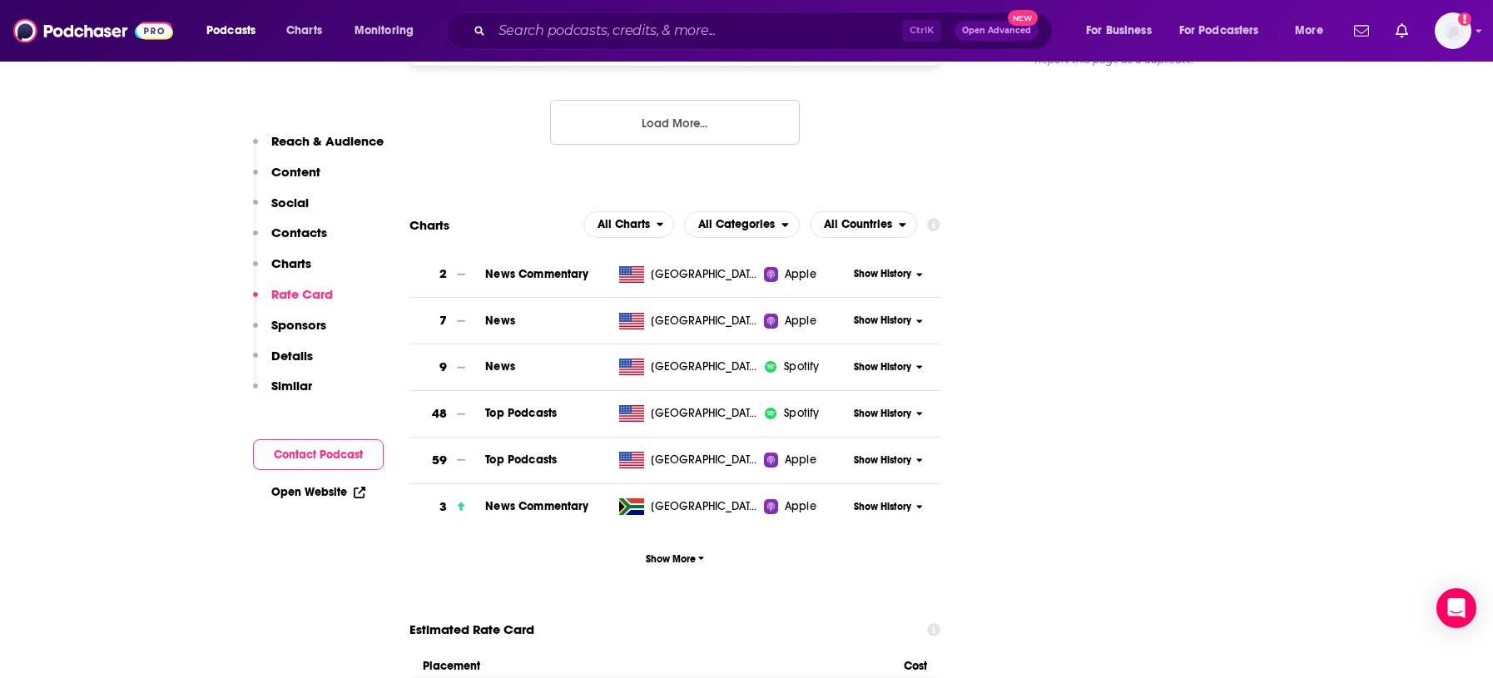
click at [913, 453] on button "Show History" at bounding box center [889, 460] width 80 height 14
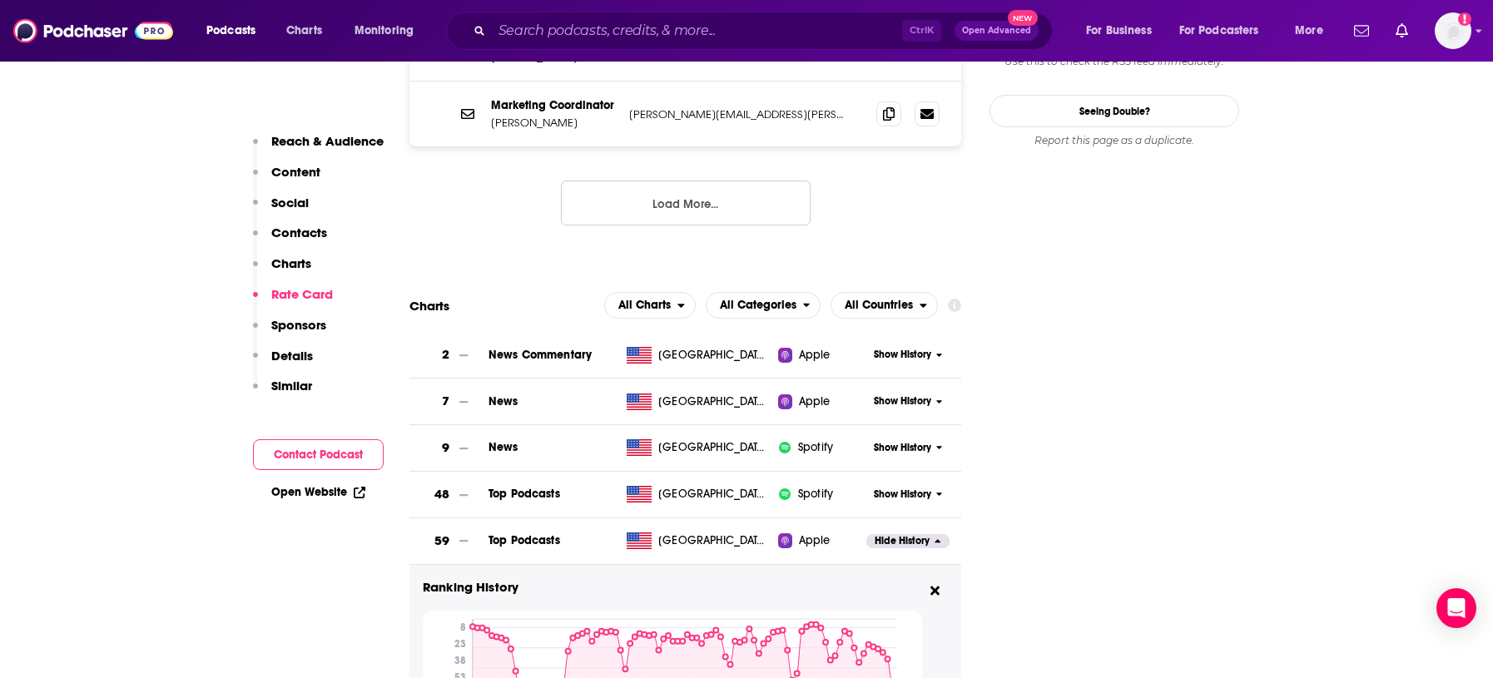
scroll to position [1976, 0]
